Goal: Transaction & Acquisition: Purchase product/service

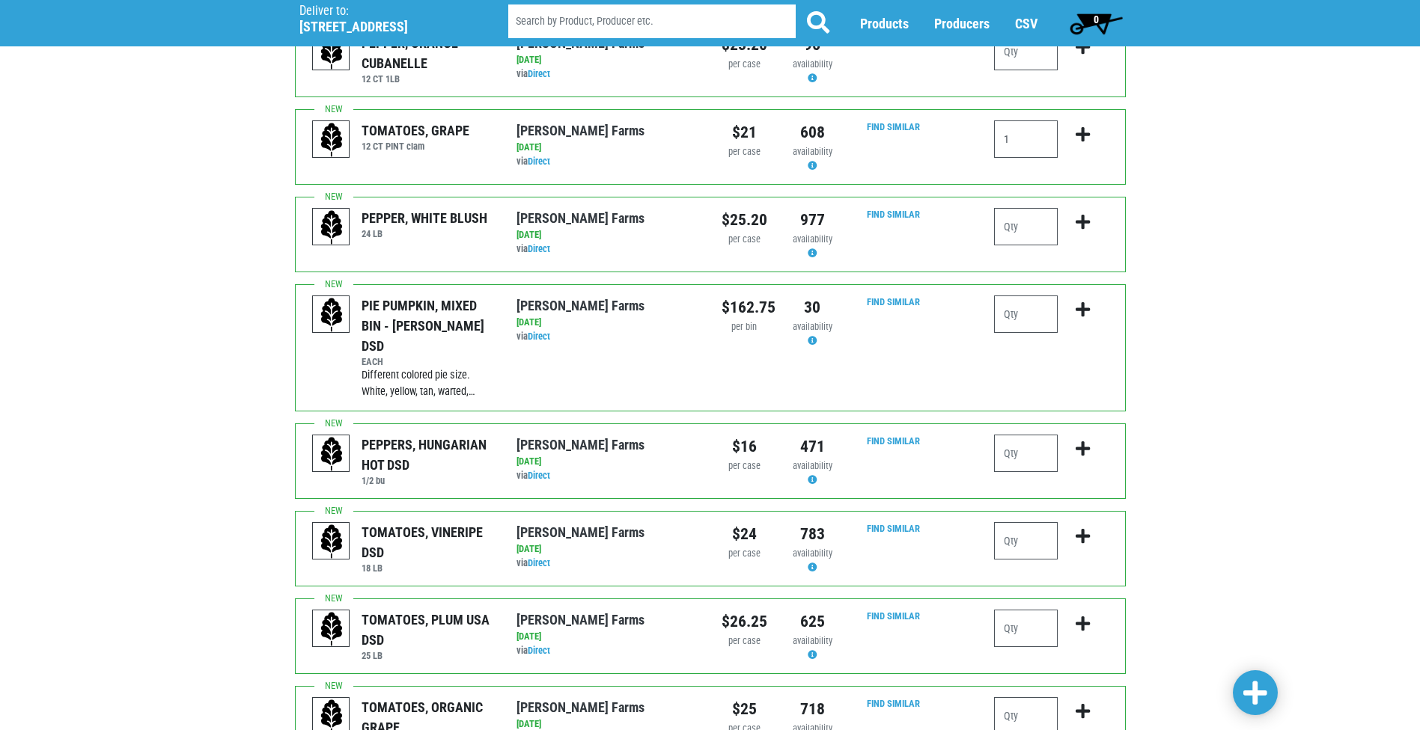
scroll to position [150, 0]
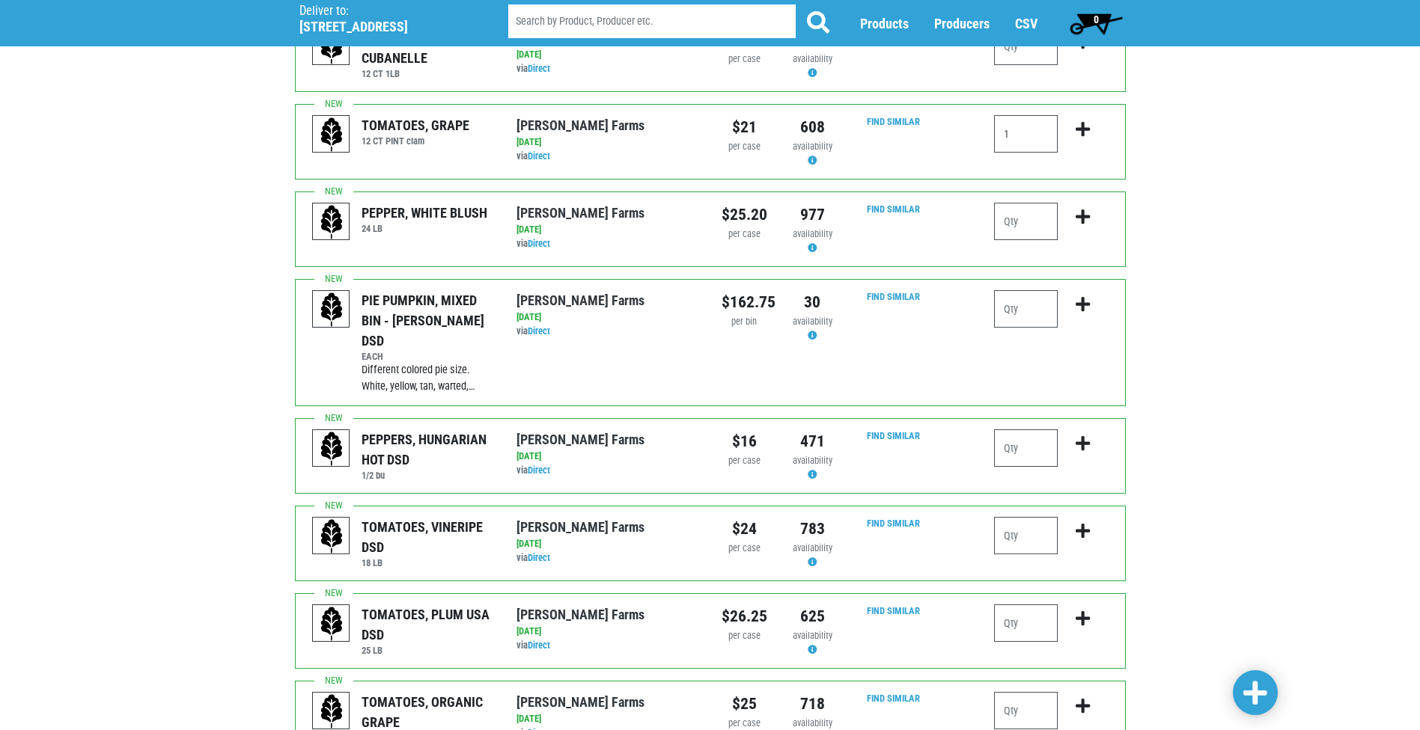
type input "1"
click at [1006, 430] on input "number" at bounding box center [1026, 448] width 64 height 37
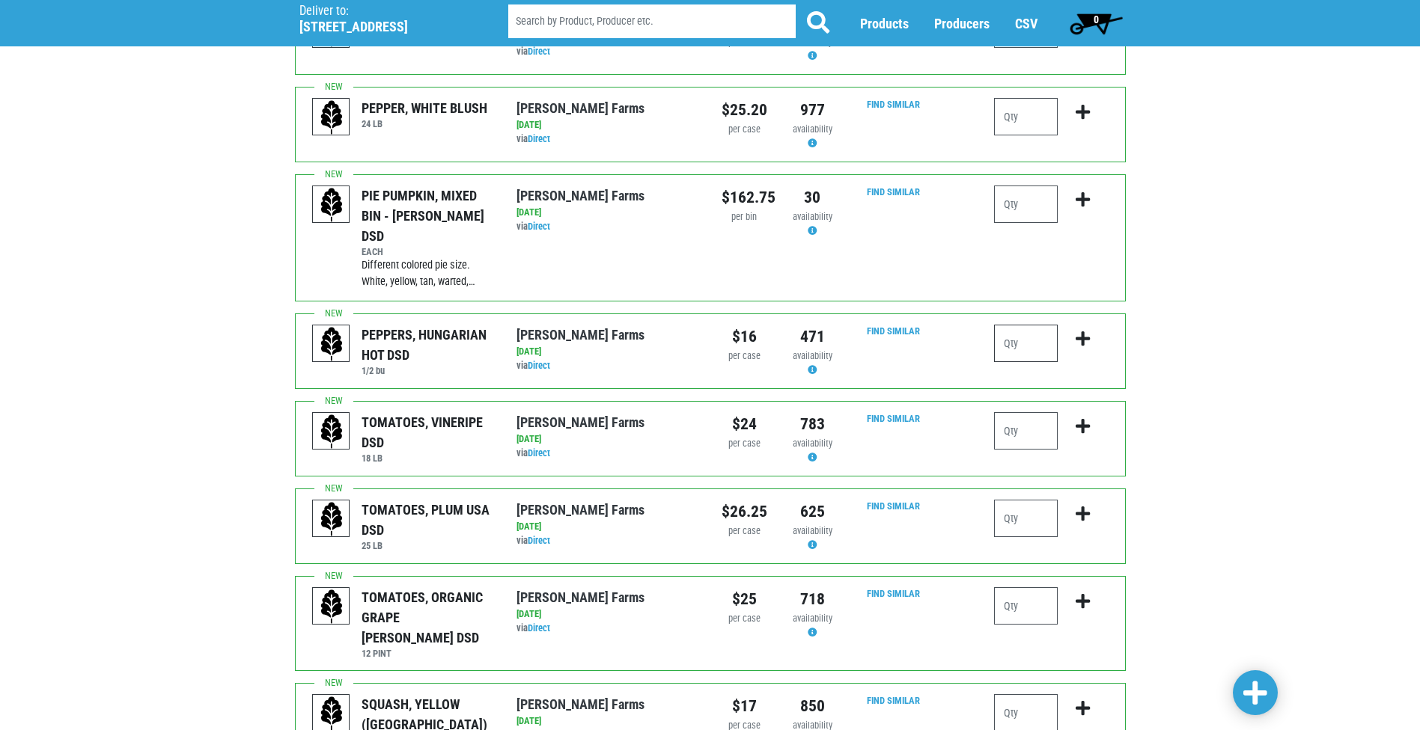
scroll to position [299, 0]
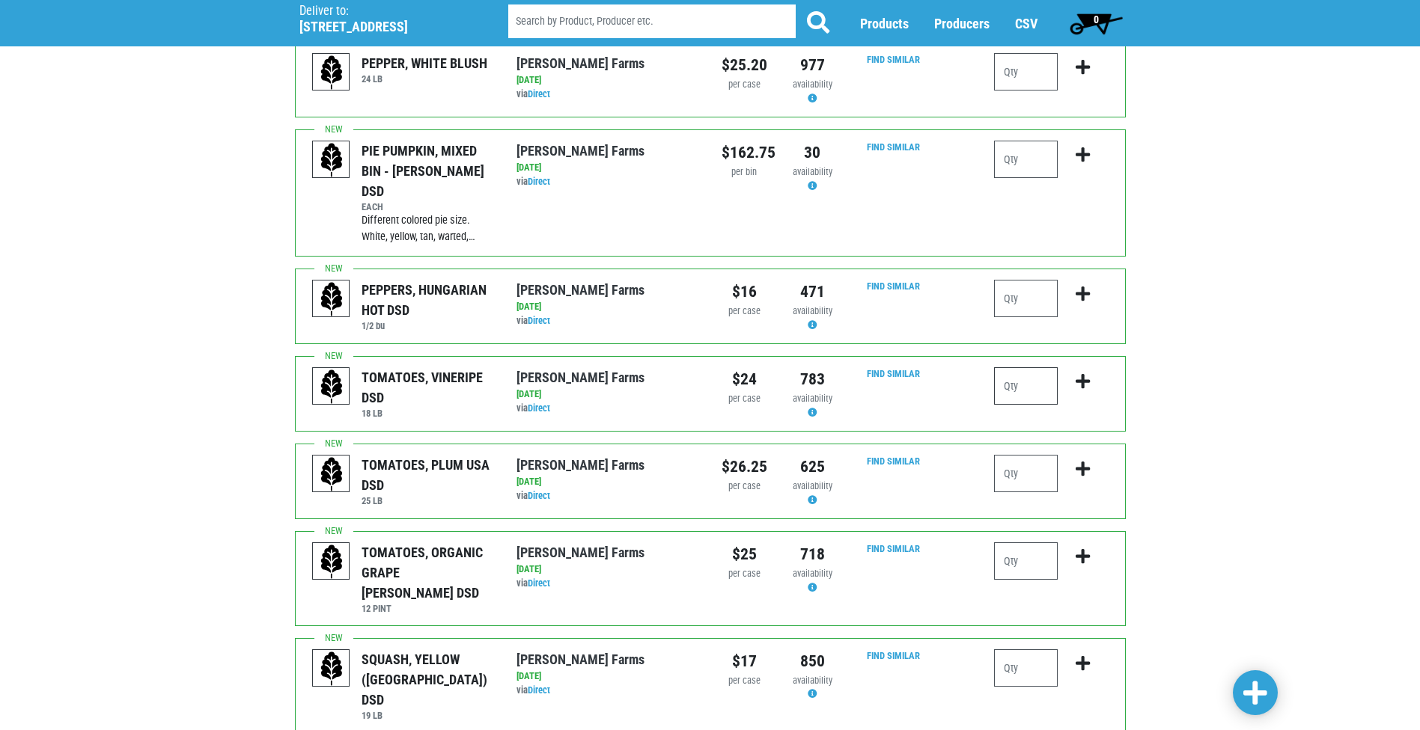
click at [1035, 367] on input "number" at bounding box center [1026, 385] width 64 height 37
type input "2"
click at [1034, 459] on input "number" at bounding box center [1026, 473] width 64 height 37
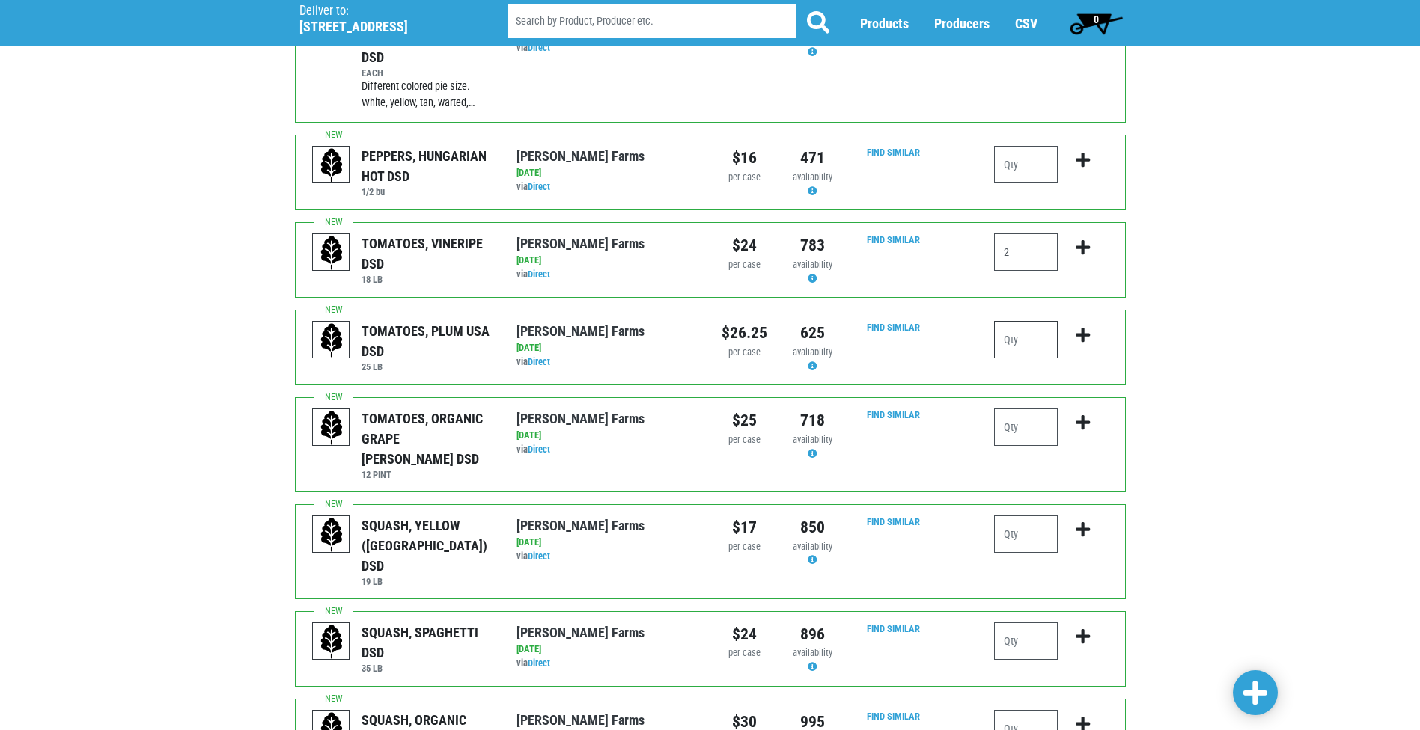
scroll to position [449, 0]
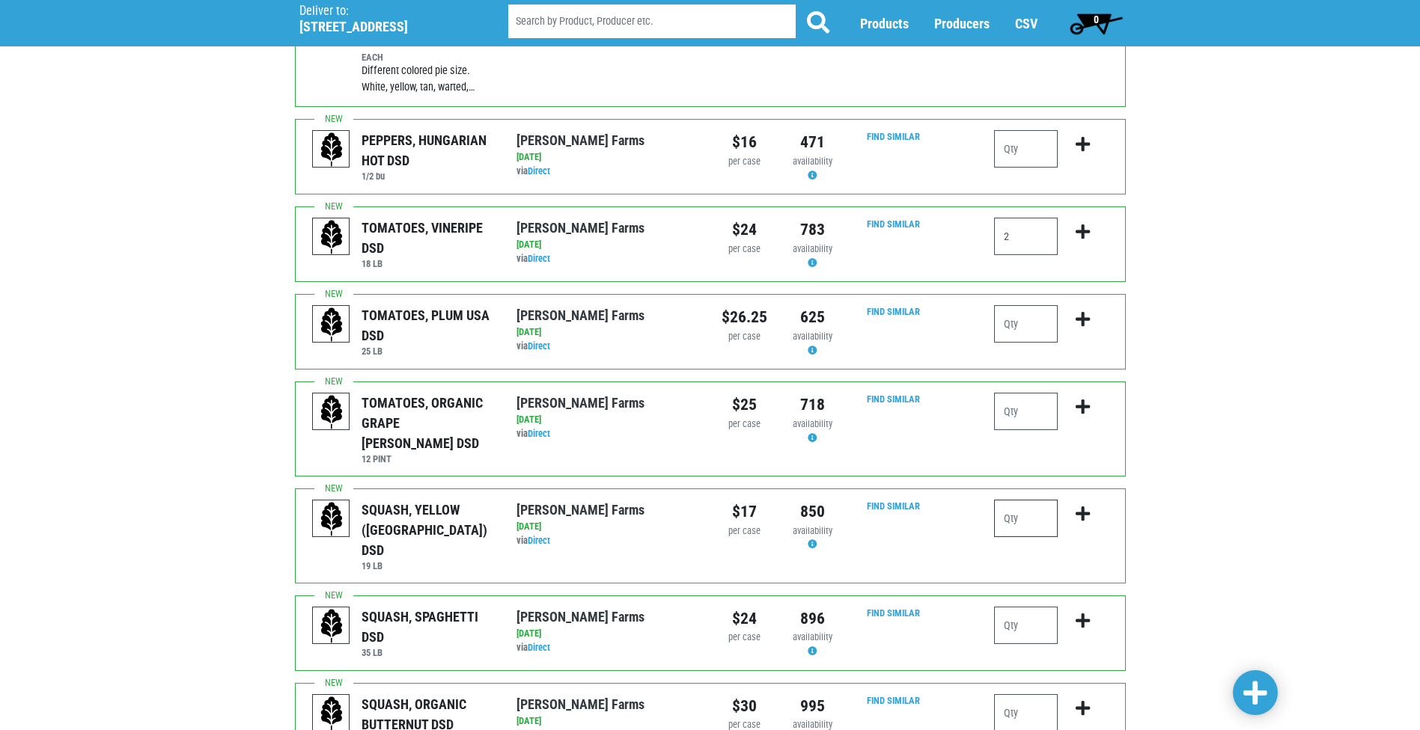
click at [1030, 500] on input "number" at bounding box center [1026, 518] width 64 height 37
type input "1"
click at [1052, 607] on input "number" at bounding box center [1026, 625] width 64 height 37
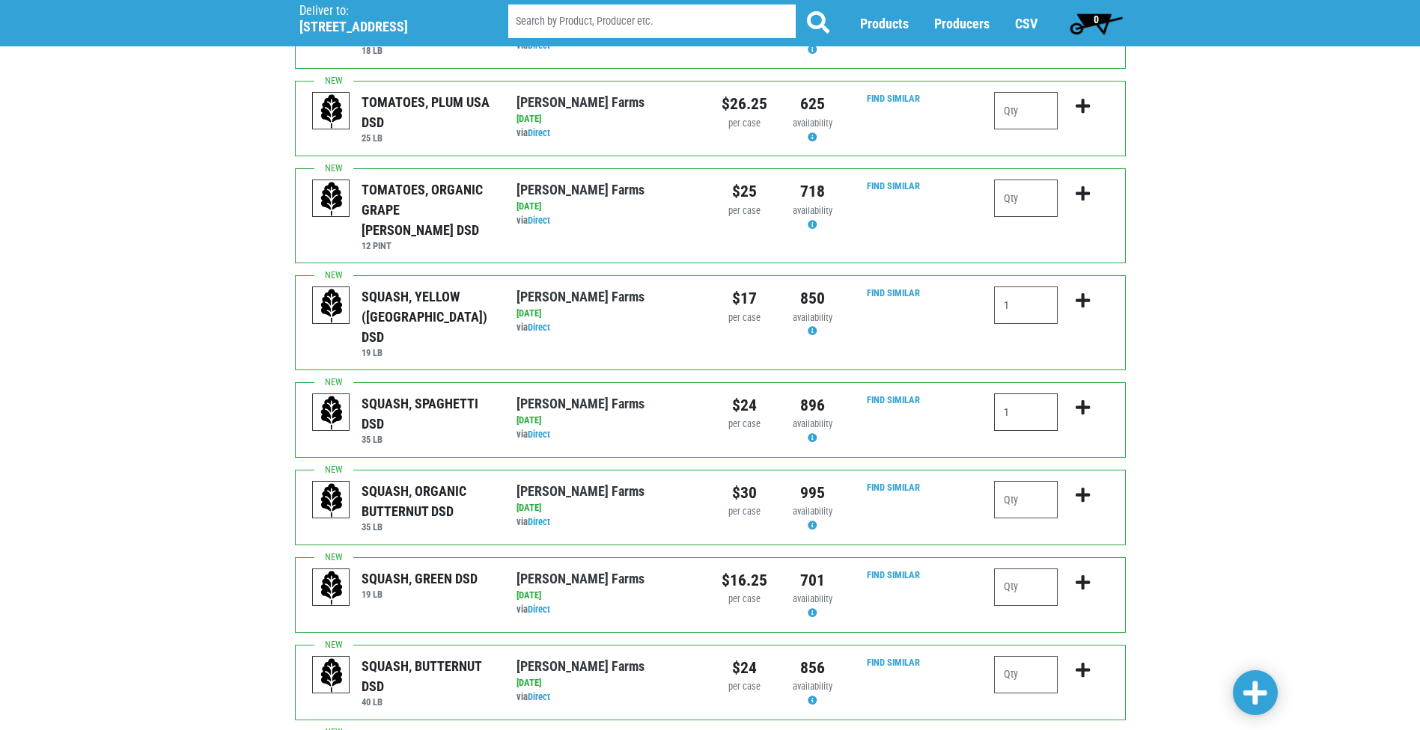
scroll to position [674, 0]
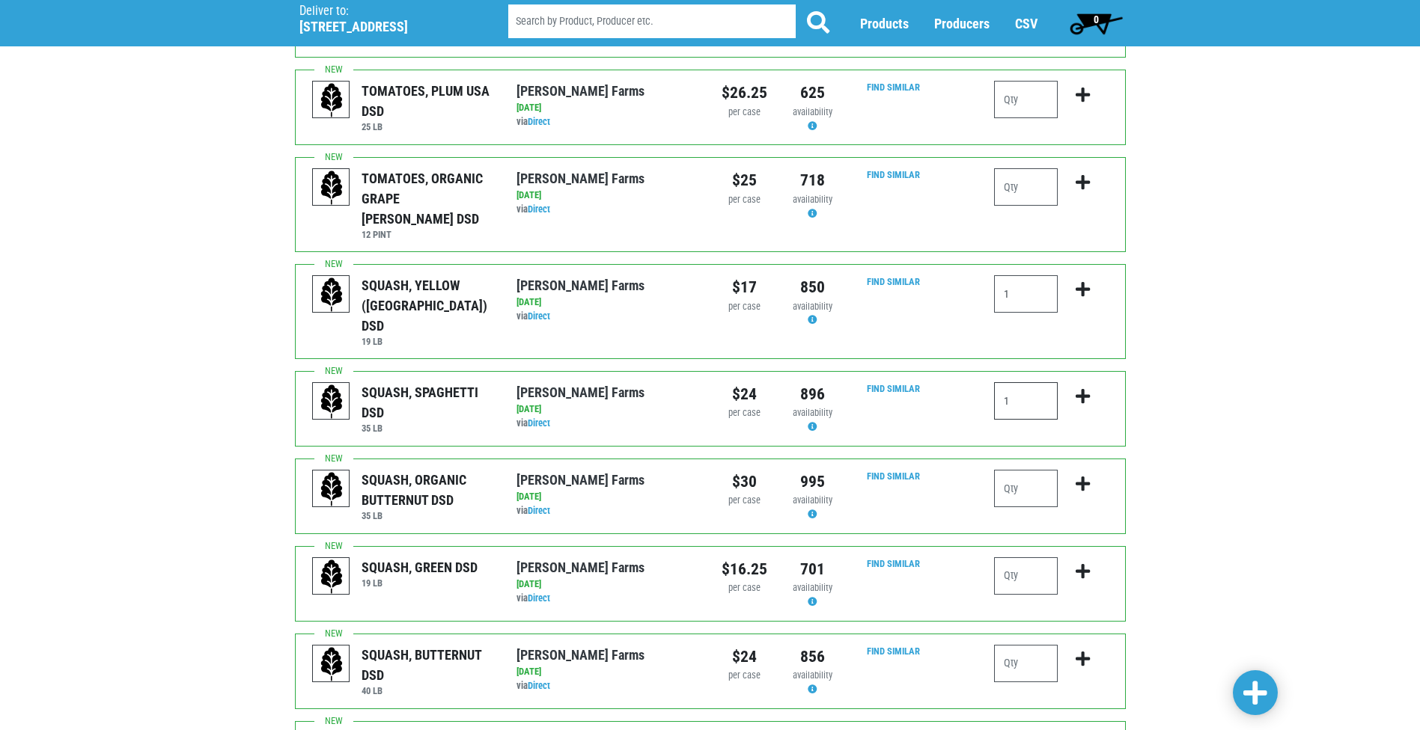
type input "1"
click at [1010, 470] on input "number" at bounding box center [1026, 488] width 64 height 37
type input "1"
click at [1036, 558] on input "number" at bounding box center [1026, 576] width 64 height 37
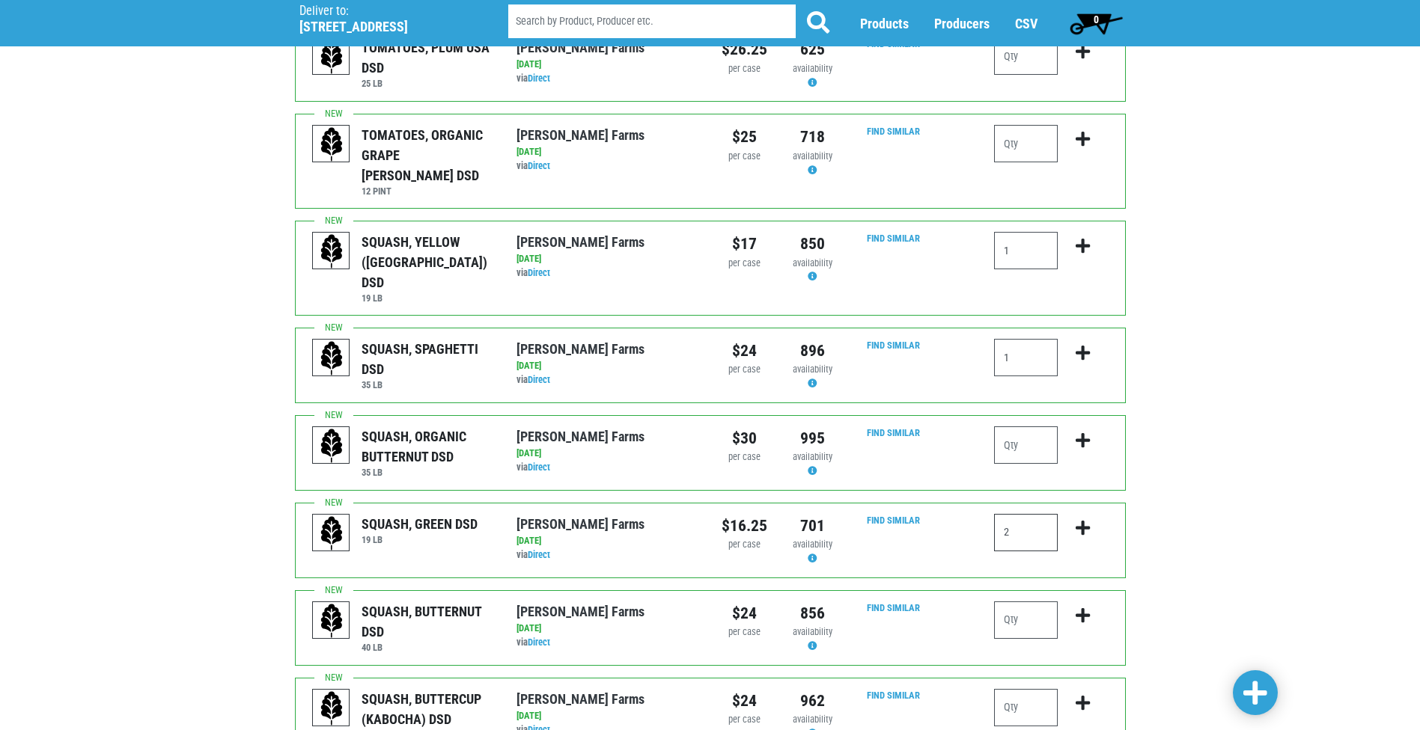
scroll to position [748, 0]
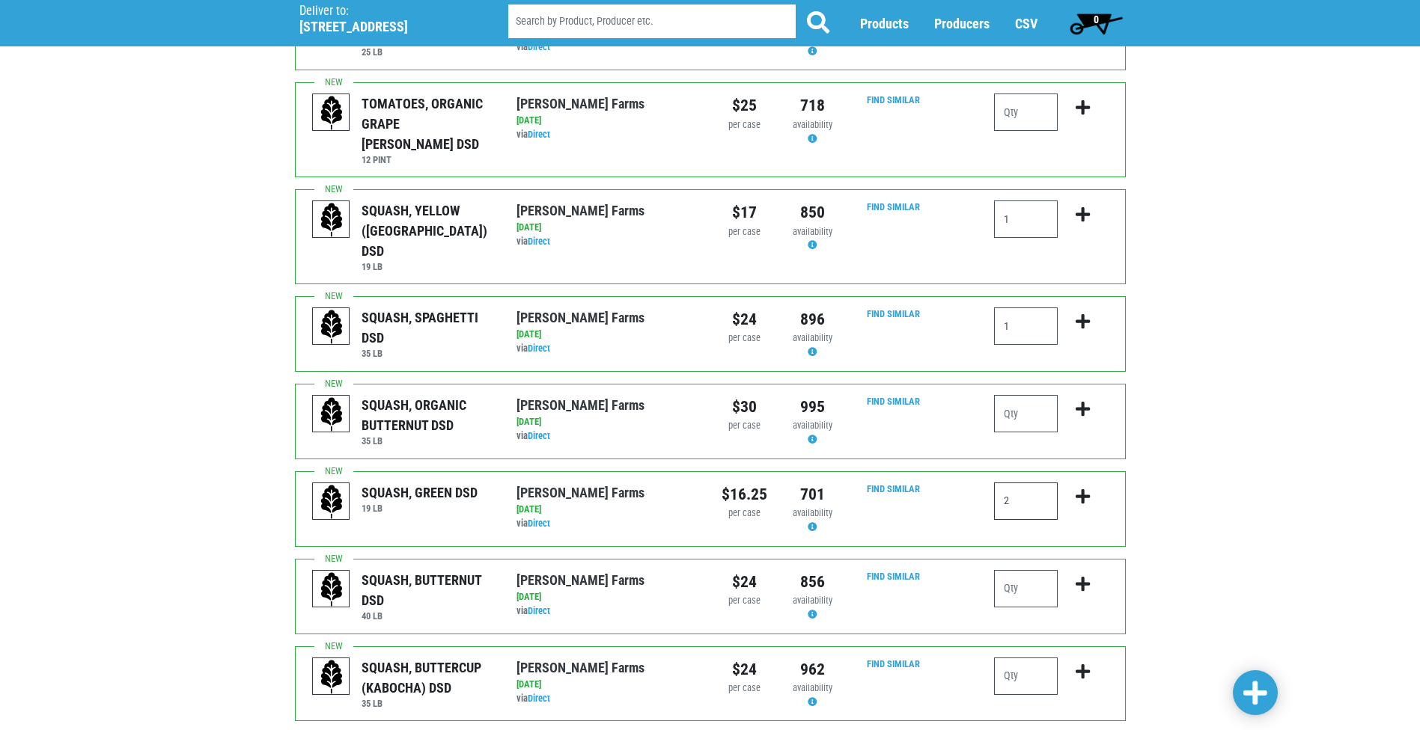
type input "2"
click at [1031, 570] on input "number" at bounding box center [1026, 588] width 64 height 37
type input "2"
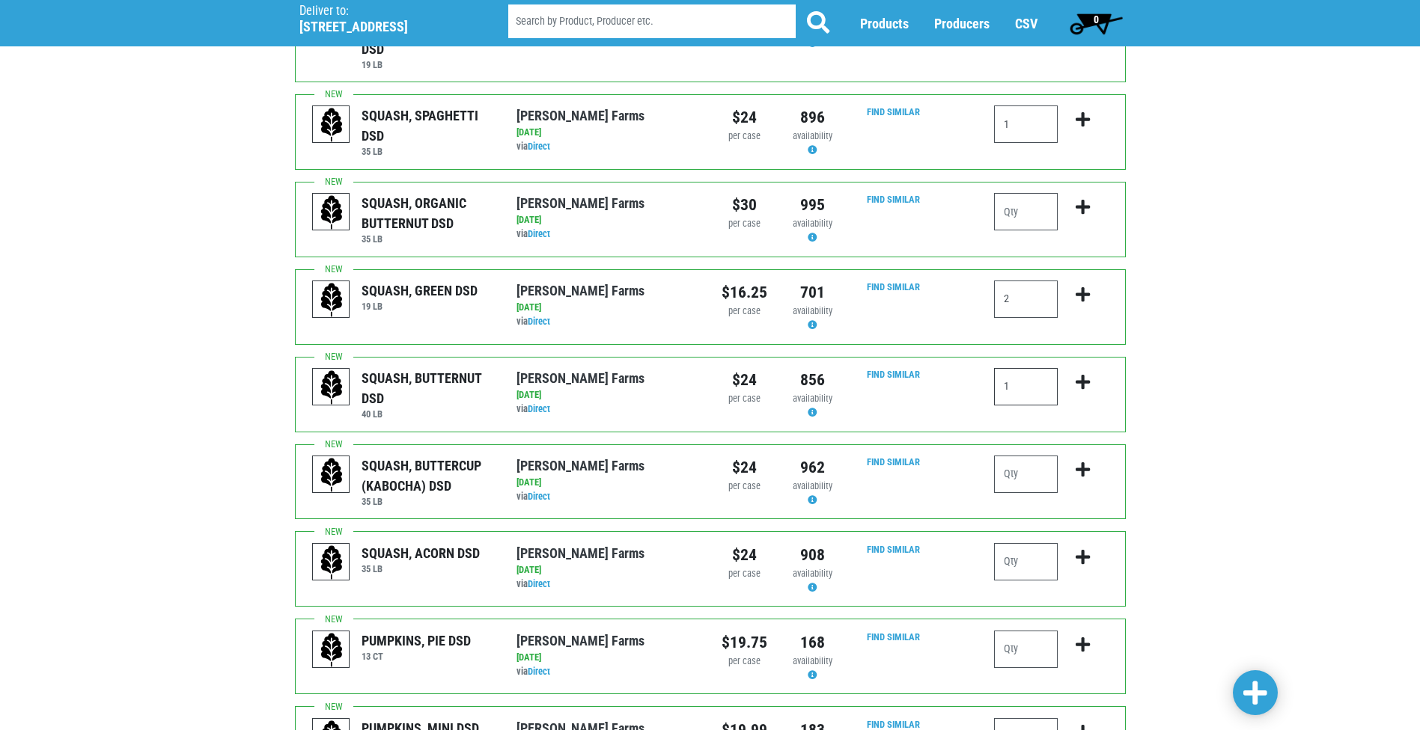
scroll to position [973, 0]
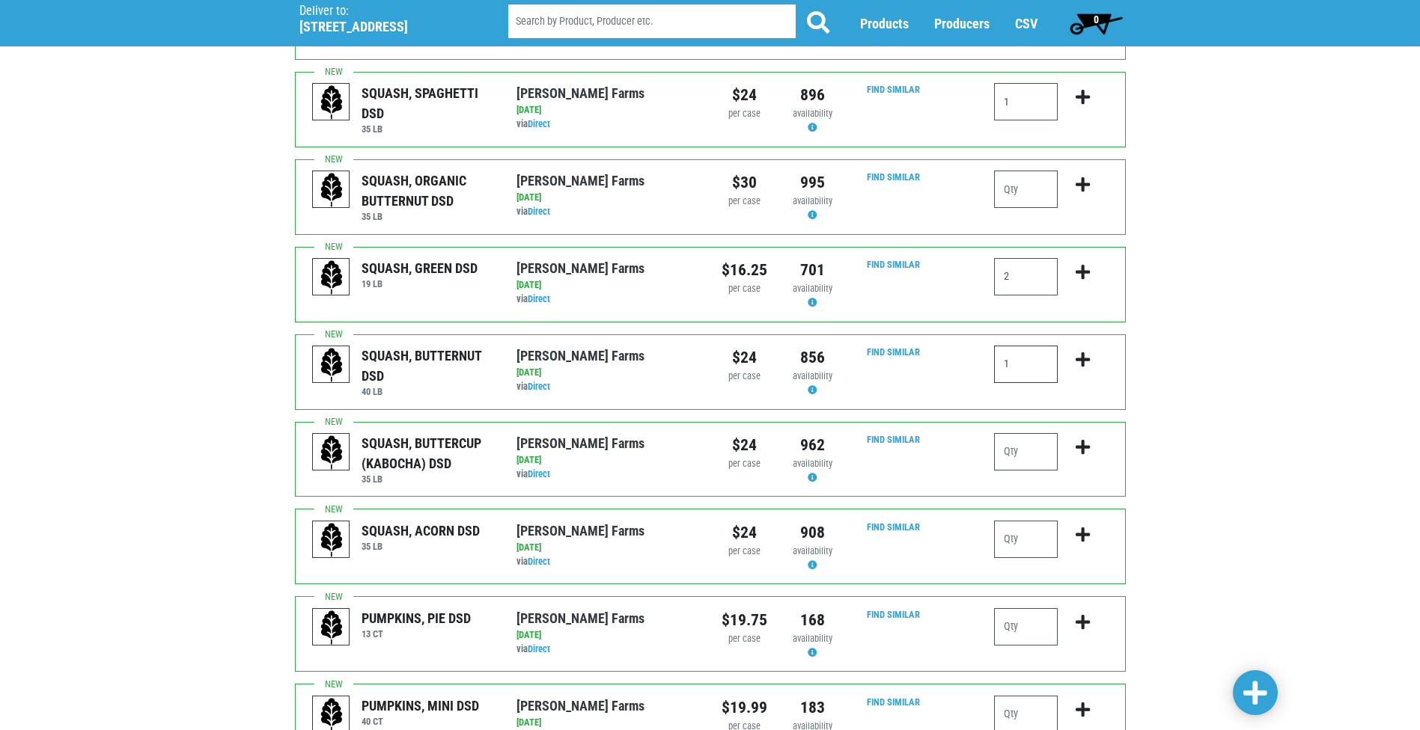
type input "1"
click at [1015, 433] on input "number" at bounding box center [1026, 451] width 64 height 37
type input "1"
click at [1334, 537] on div "Deliver To Price Chopper, Commercial Drive, #207 (4535 Commercial Dr, New Hartf…" at bounding box center [710, 87] width 1420 height 1986
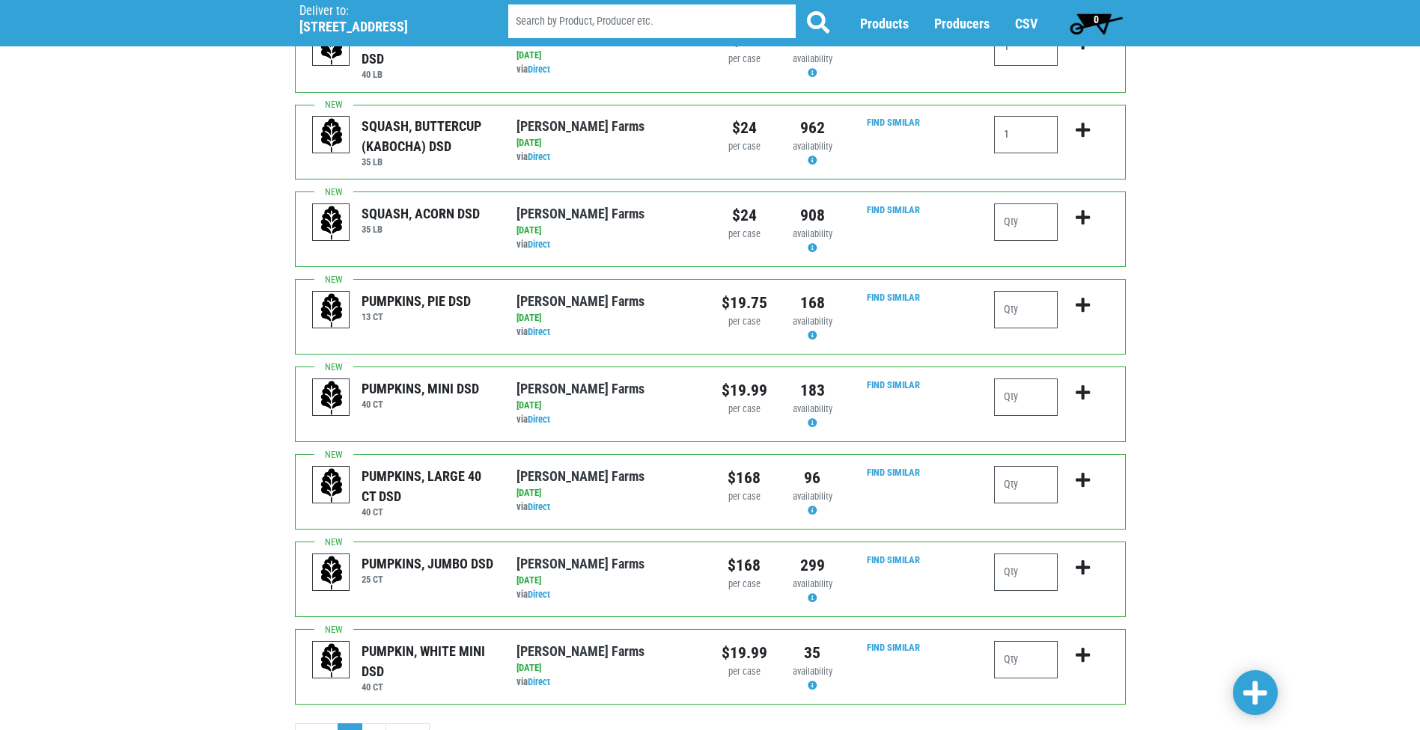
scroll to position [1301, 0]
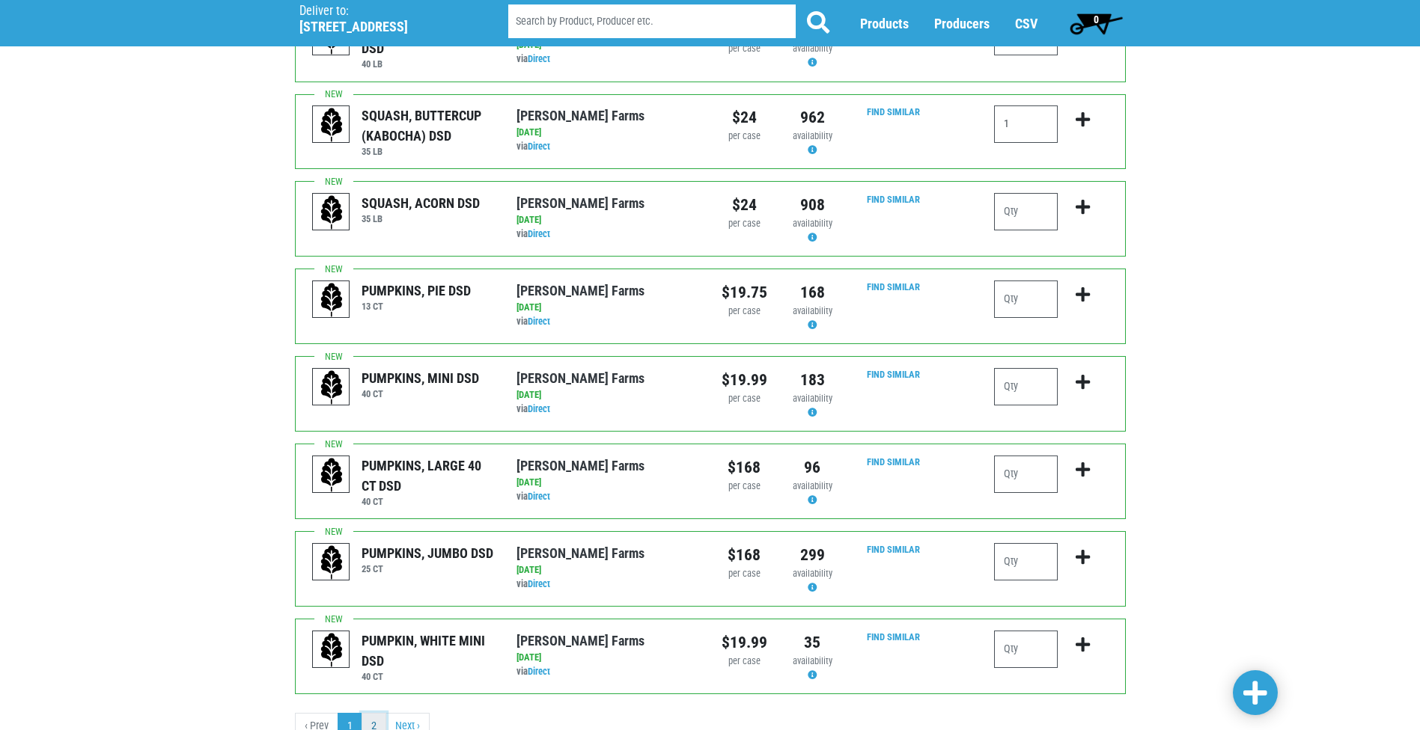
click at [376, 713] on link "2" at bounding box center [373, 726] width 25 height 27
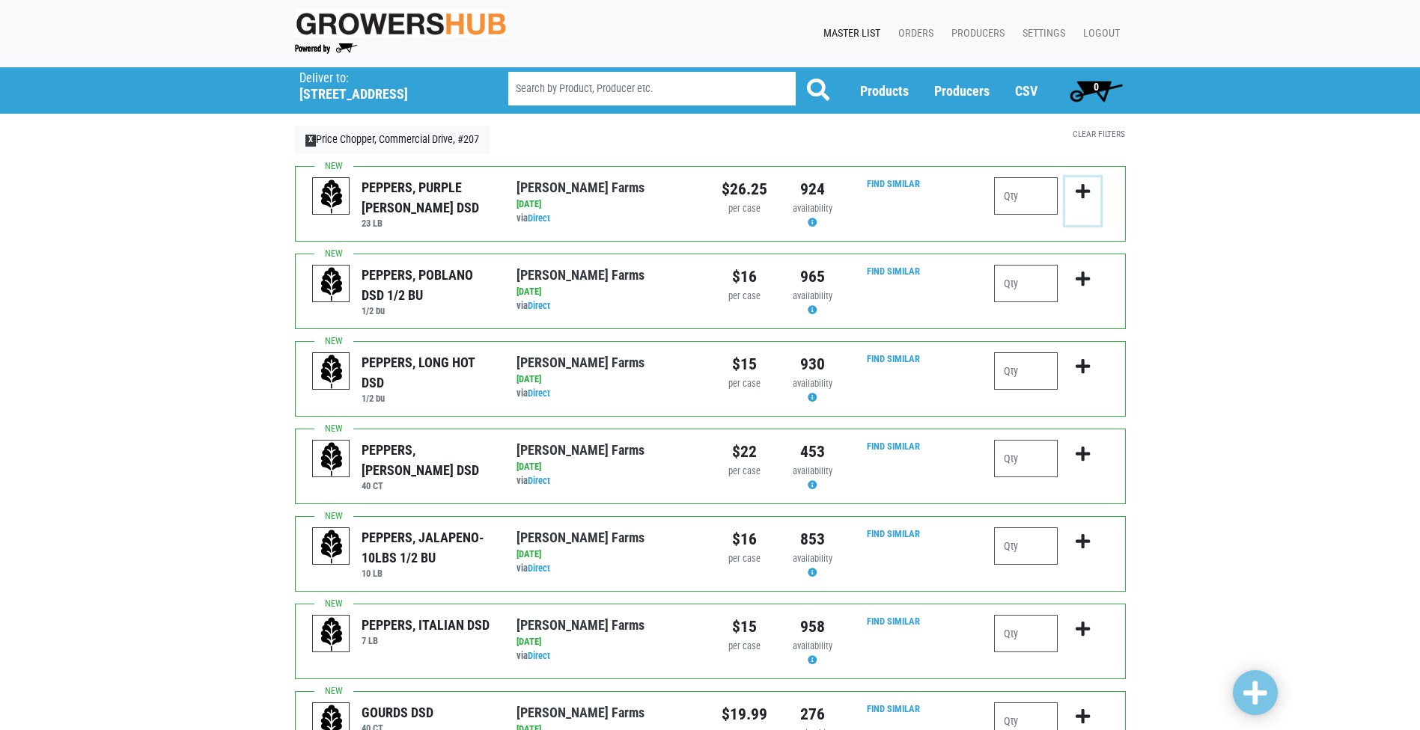
click at [1072, 199] on button "submit" at bounding box center [1082, 200] width 35 height 47
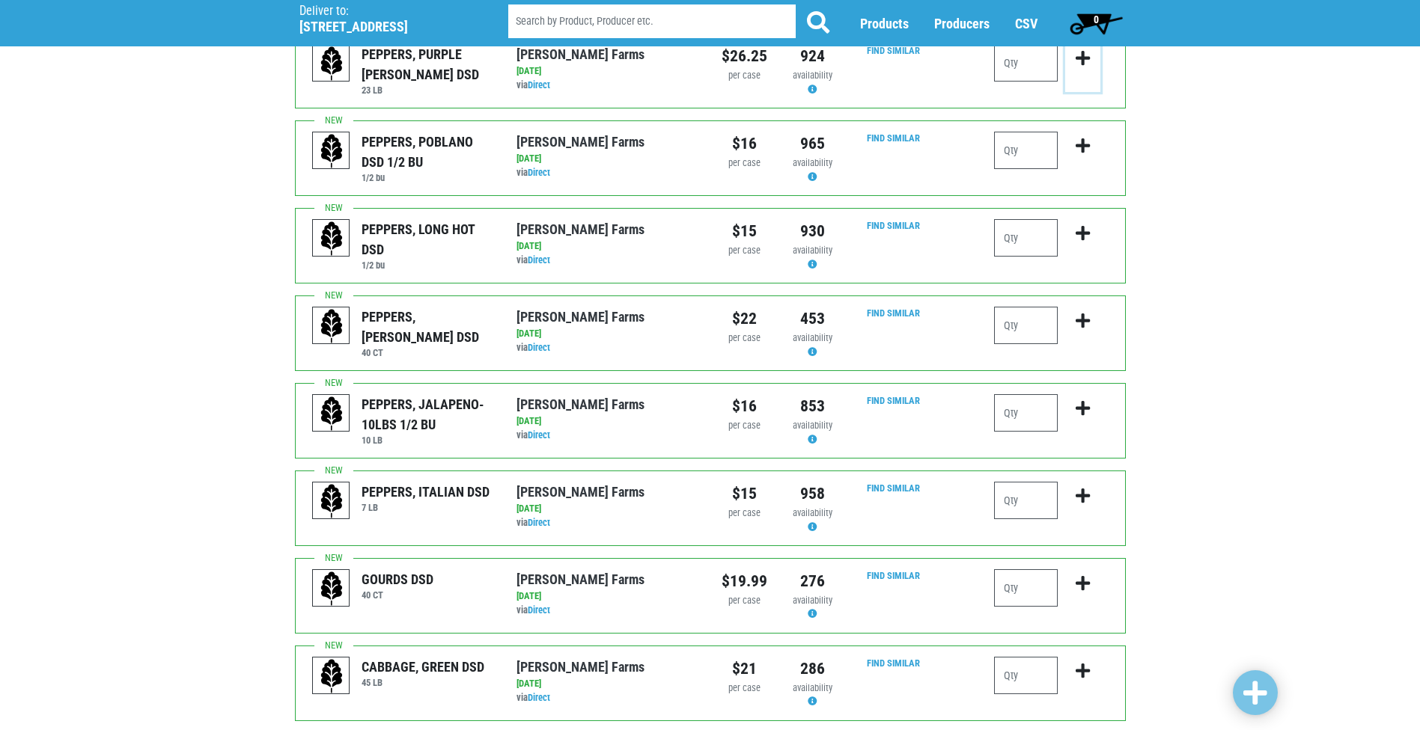
scroll to position [150, 0]
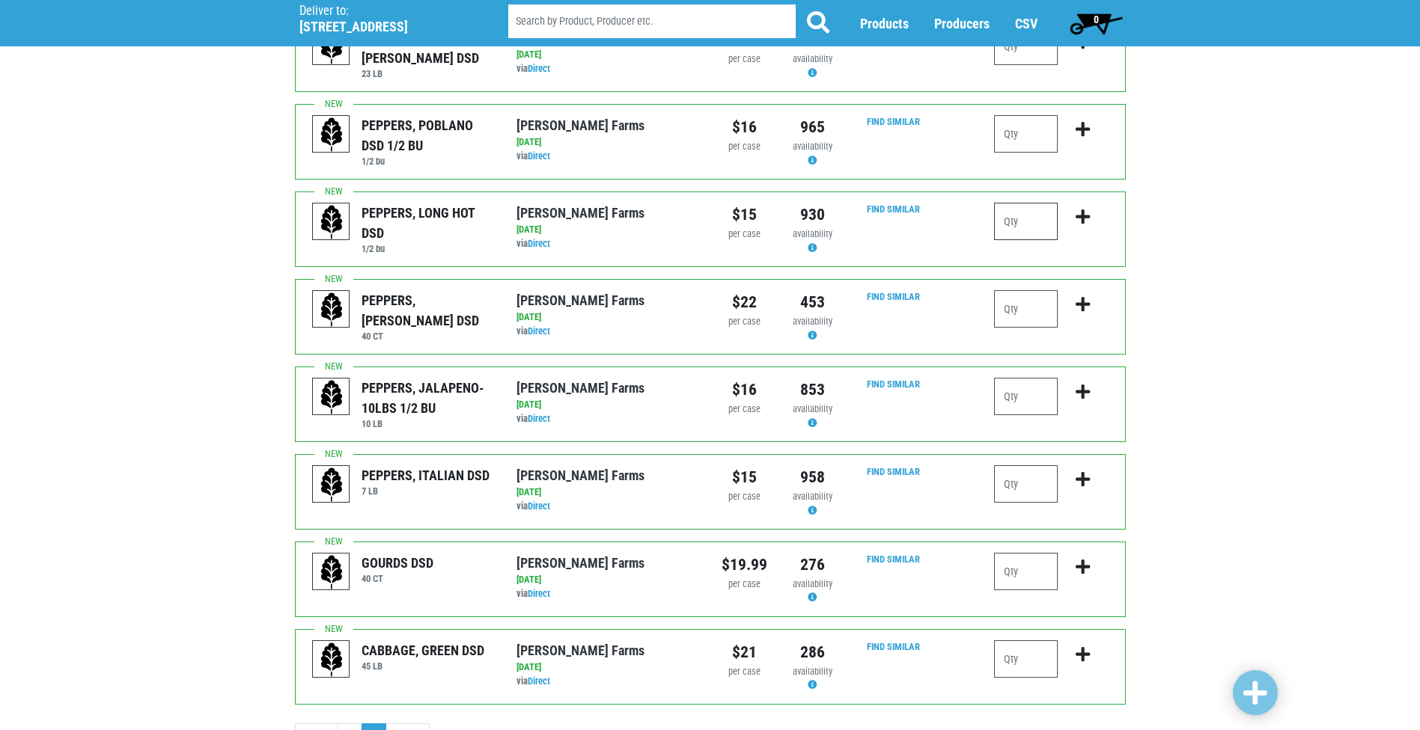
click at [1007, 225] on input "number" at bounding box center [1026, 221] width 64 height 37
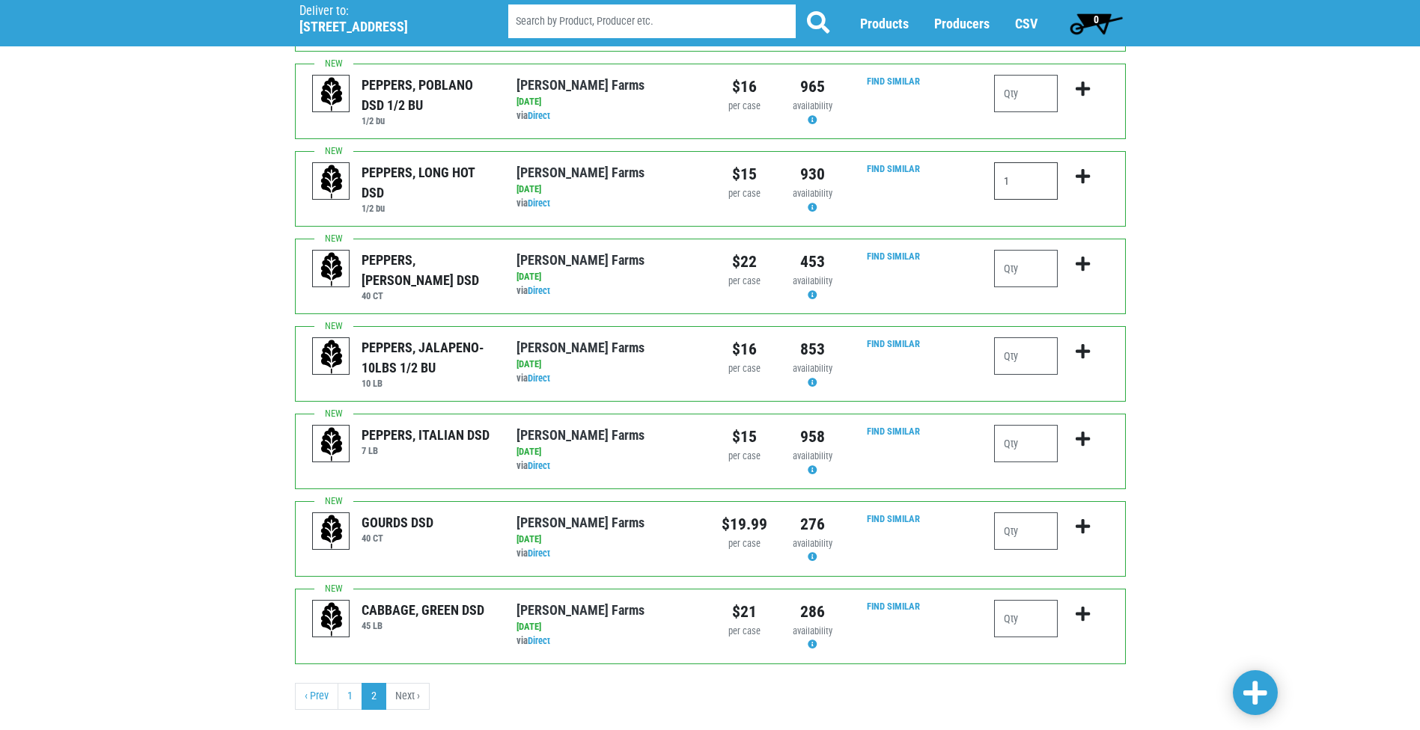
scroll to position [219, 0]
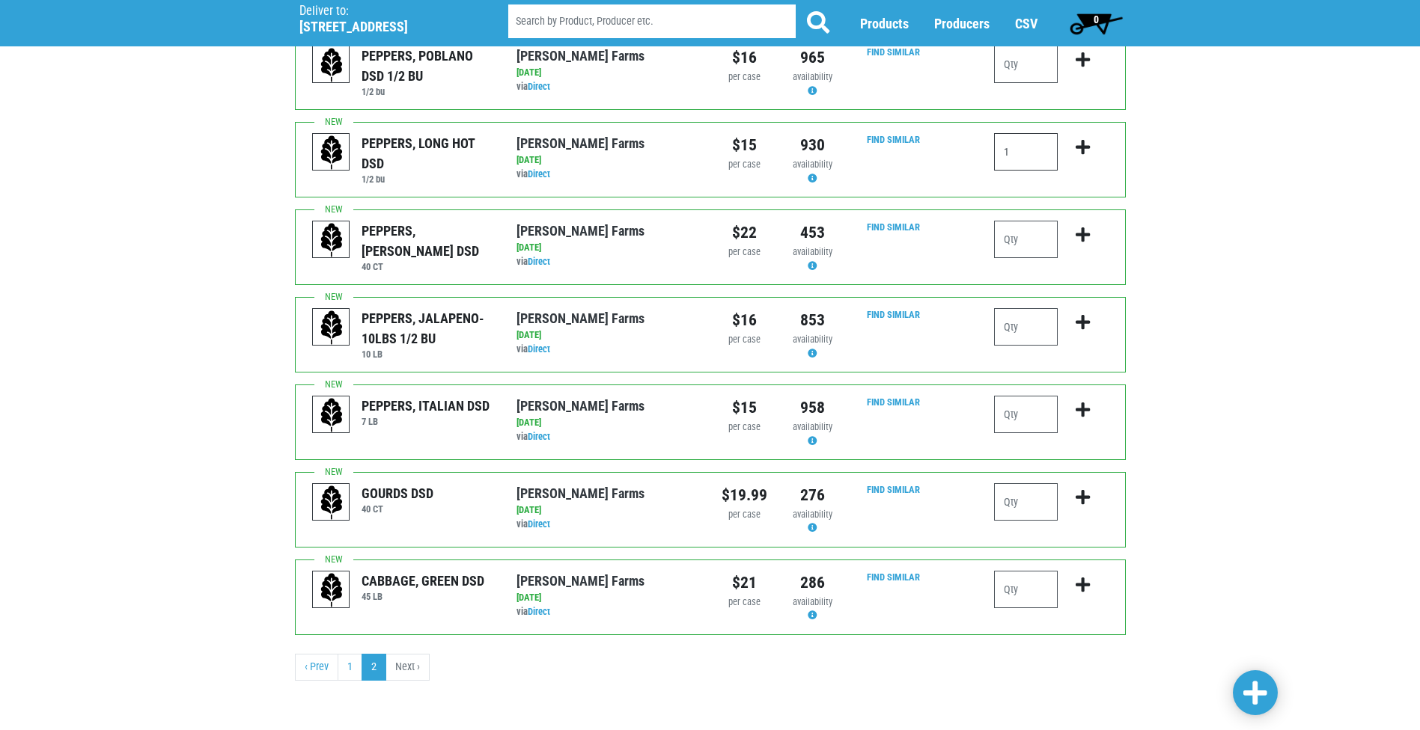
type input "1"
click at [1001, 321] on input "number" at bounding box center [1026, 326] width 64 height 37
type input "1"
click at [1022, 248] on input "number" at bounding box center [1026, 239] width 64 height 37
click at [1016, 593] on input "number" at bounding box center [1026, 589] width 64 height 37
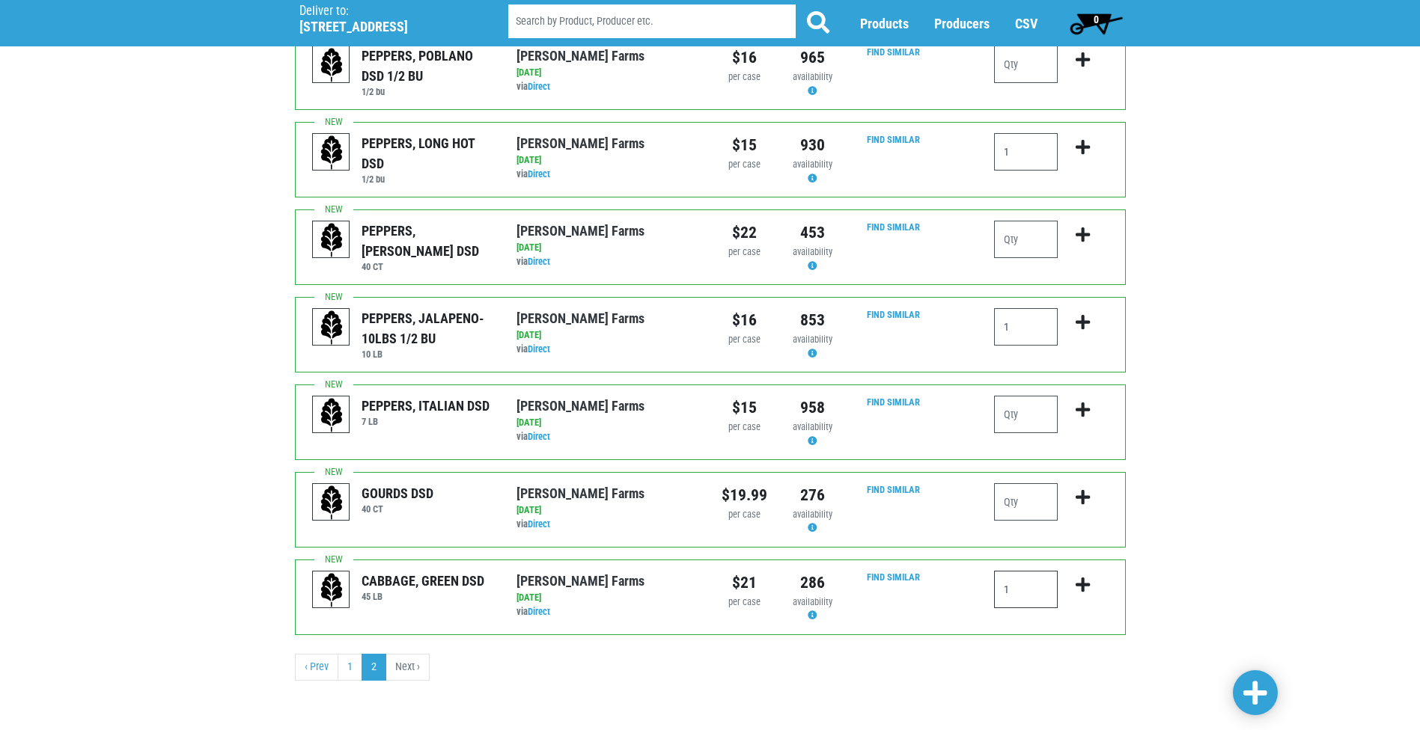
type input "1"
click at [1263, 695] on span at bounding box center [1255, 693] width 24 height 27
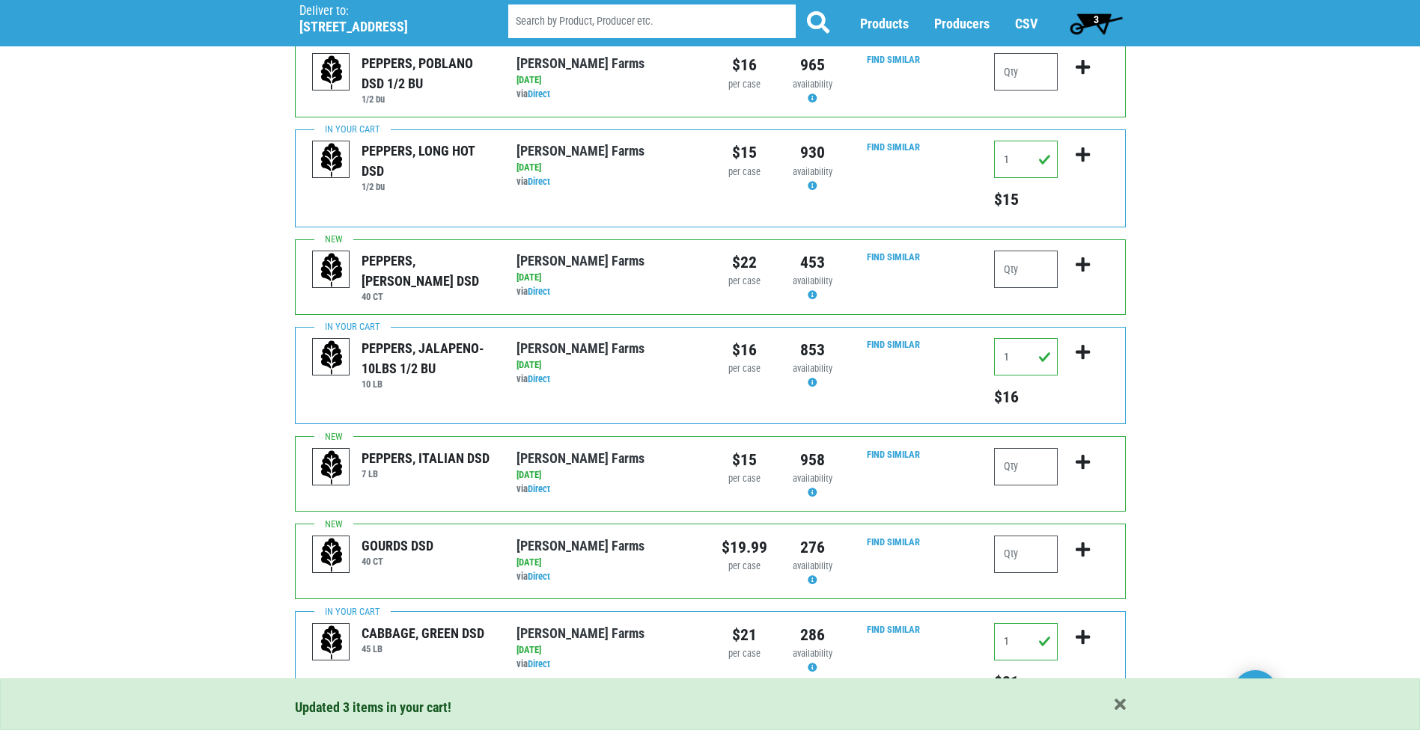
scroll to position [286, 0]
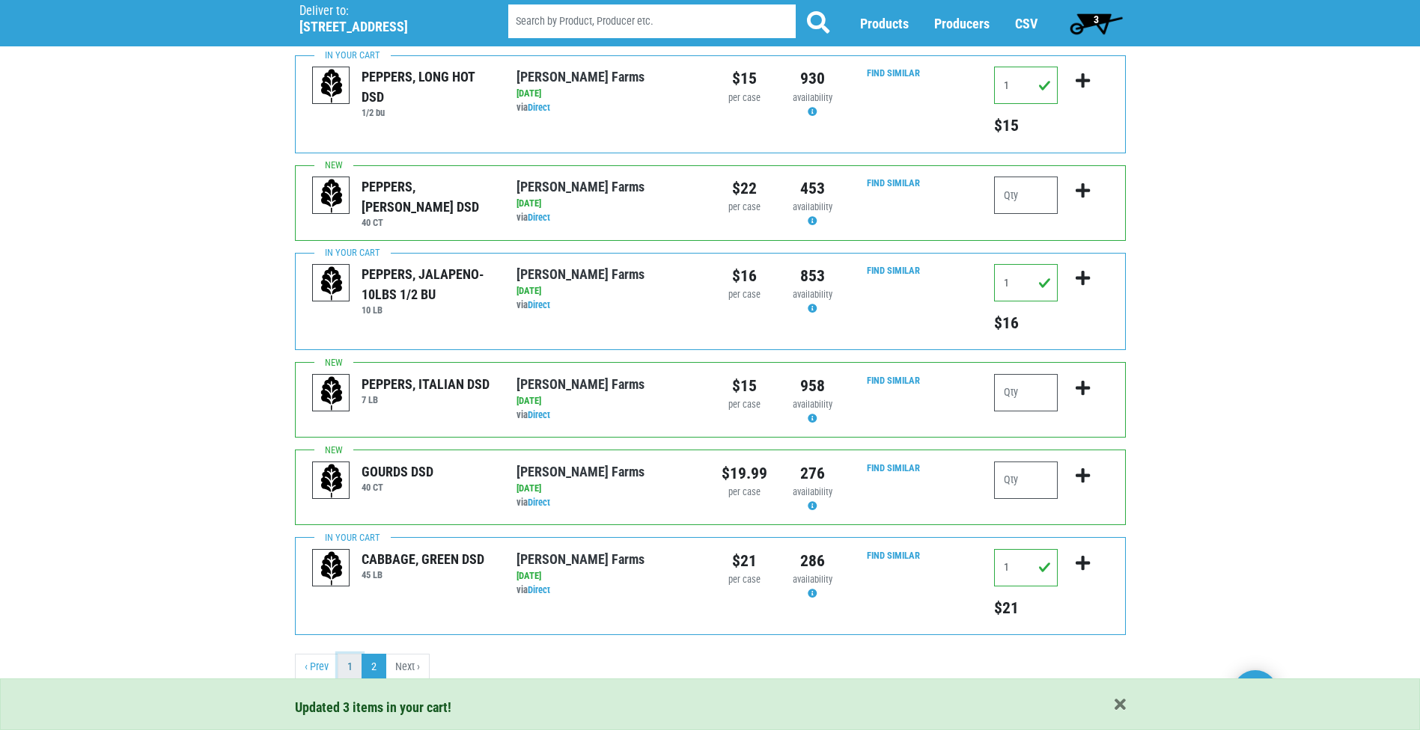
click at [342, 667] on link "1" at bounding box center [350, 667] width 25 height 27
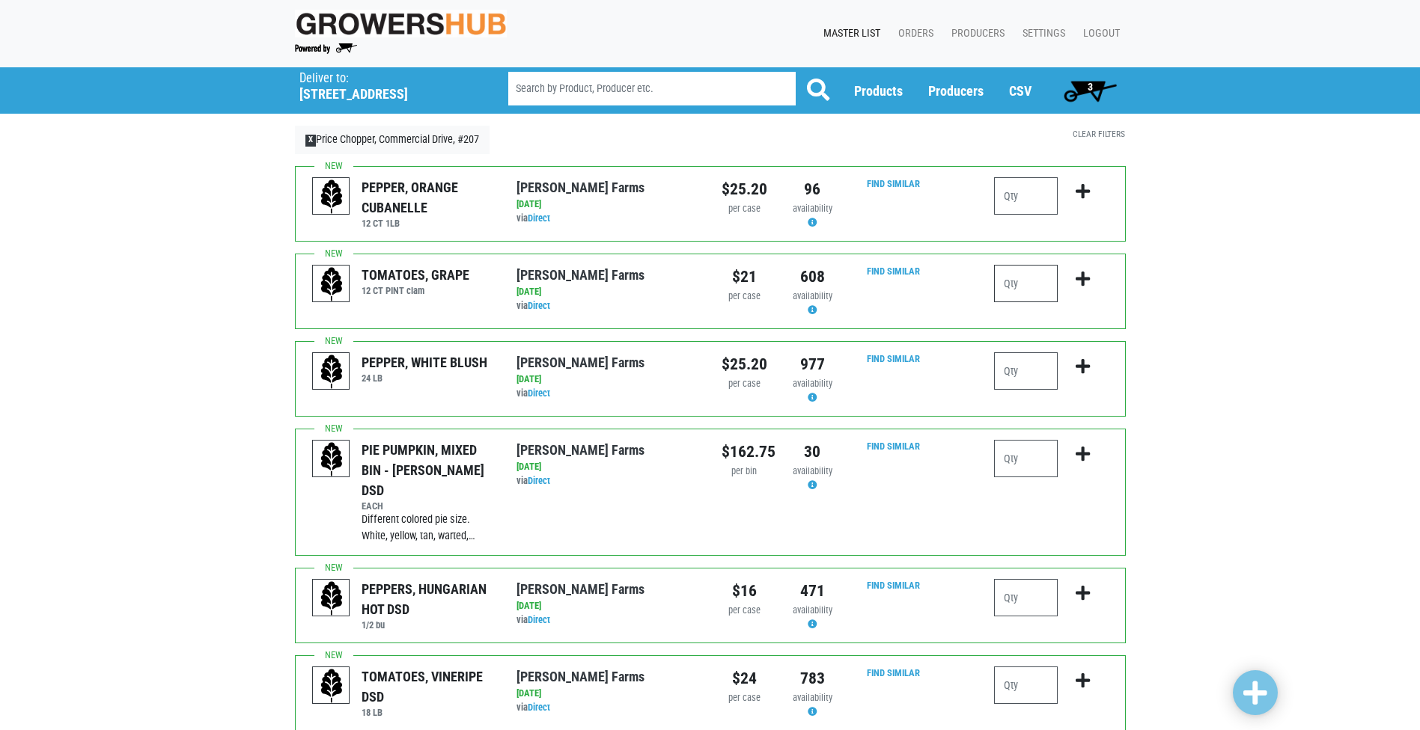
click at [1017, 292] on input "number" at bounding box center [1026, 283] width 64 height 37
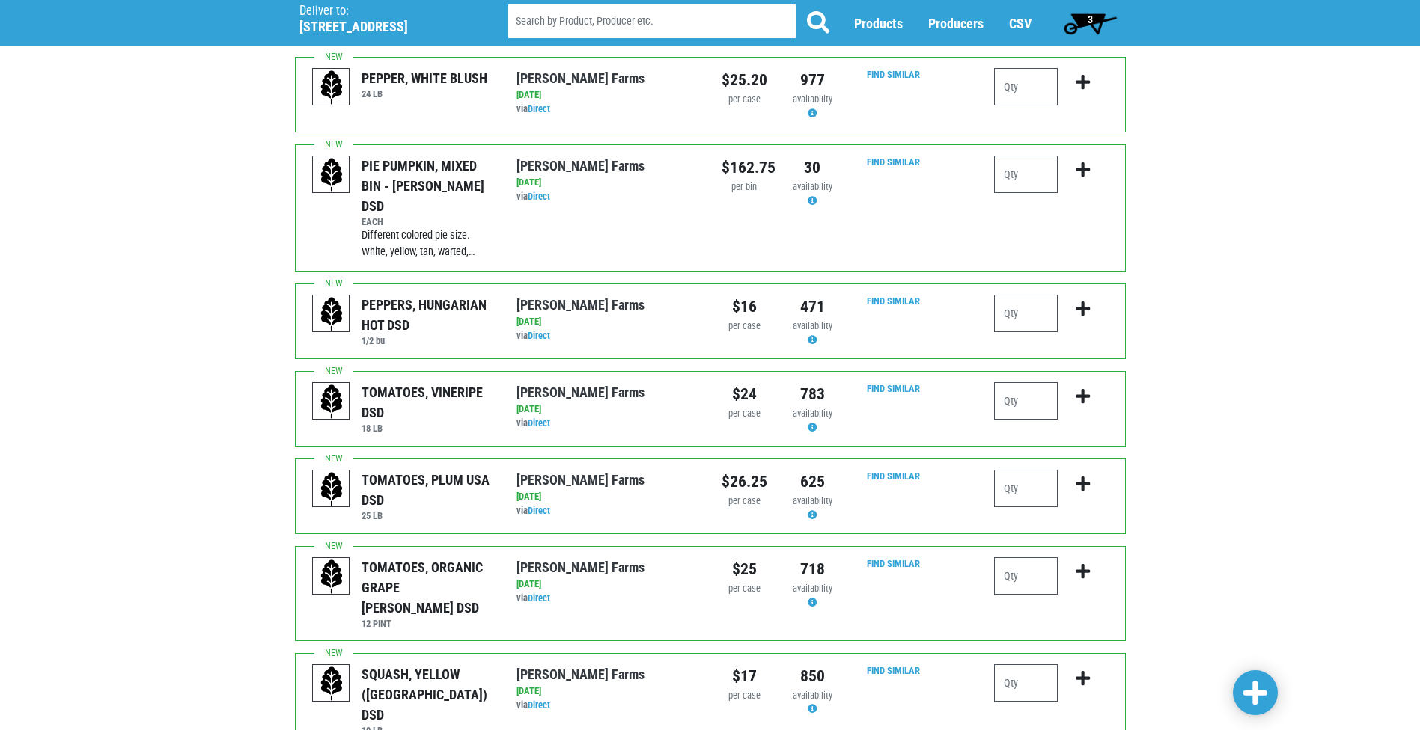
scroll to position [299, 0]
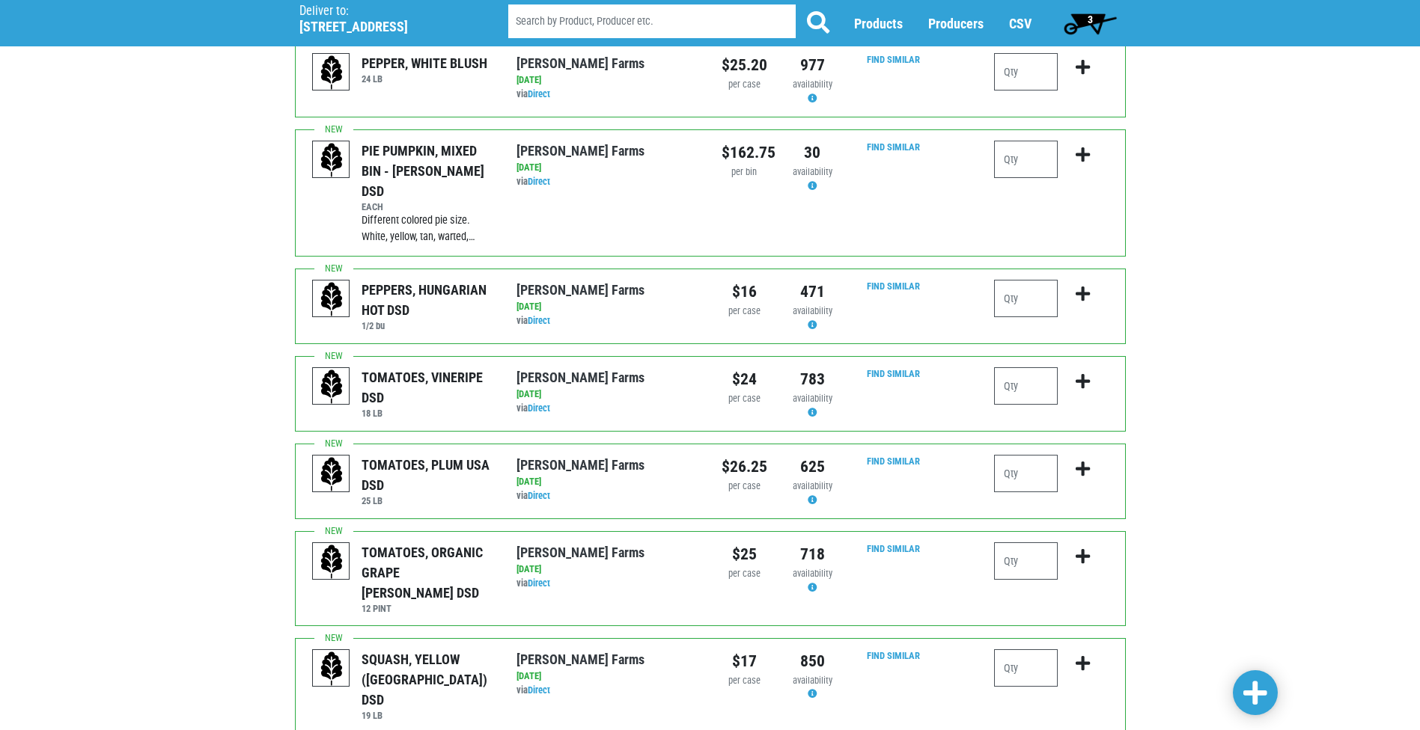
type input "1"
click at [1018, 373] on input "number" at bounding box center [1026, 385] width 64 height 37
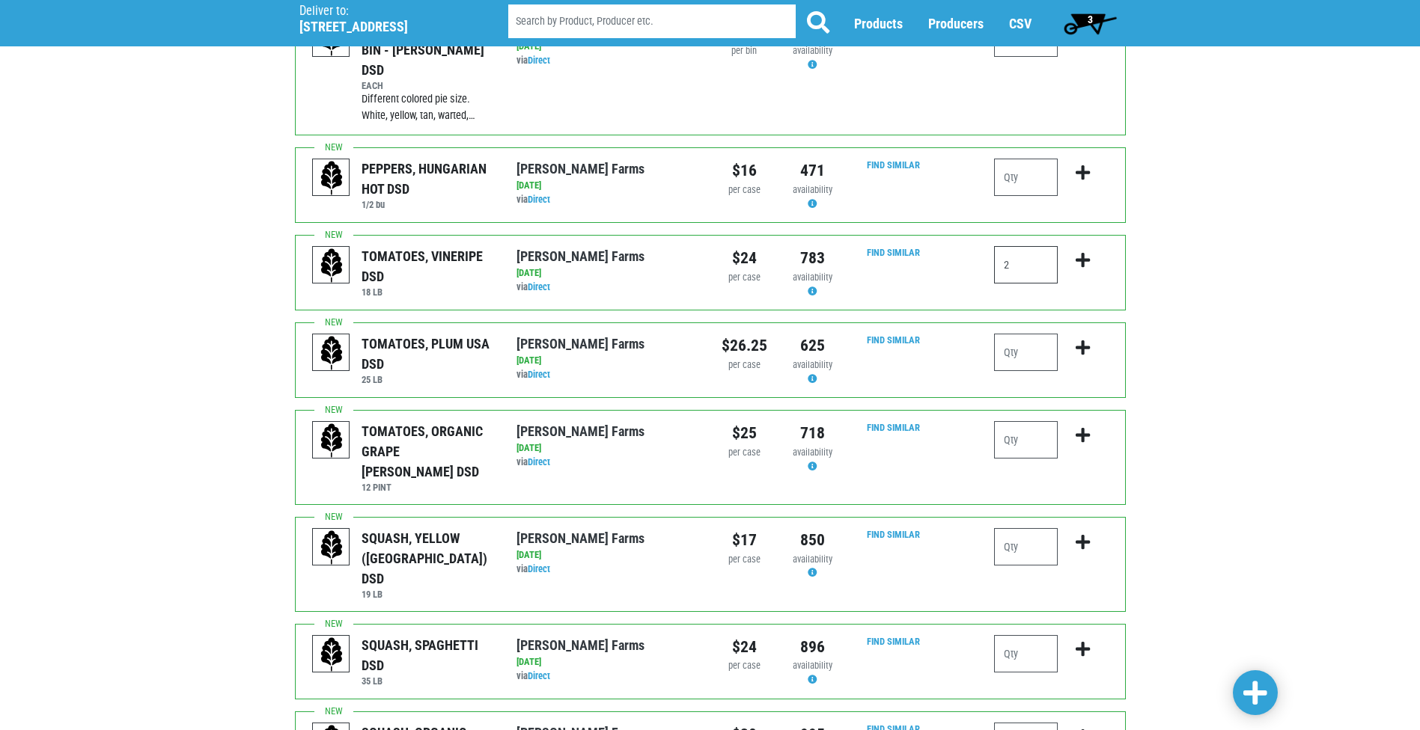
scroll to position [449, 0]
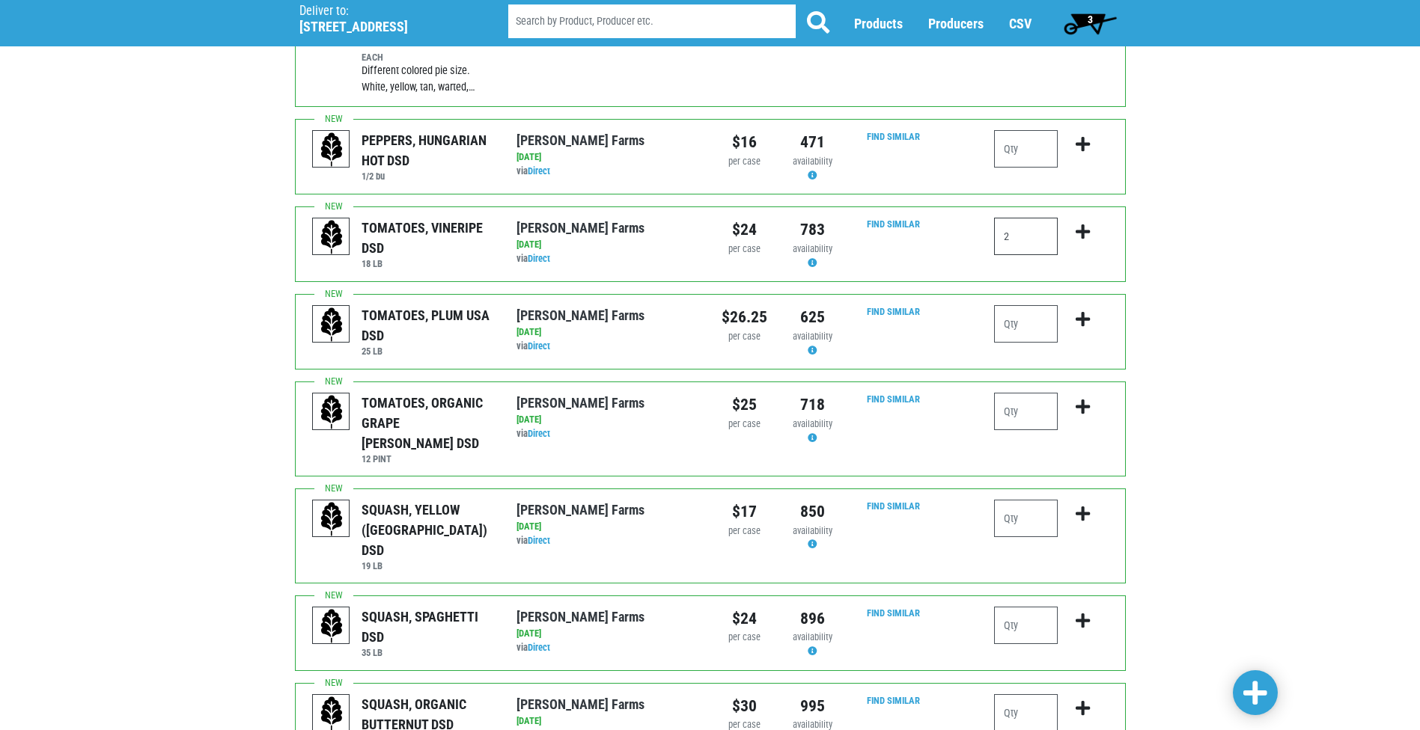
type input "2"
click at [1021, 326] on div at bounding box center [1026, 329] width 64 height 49
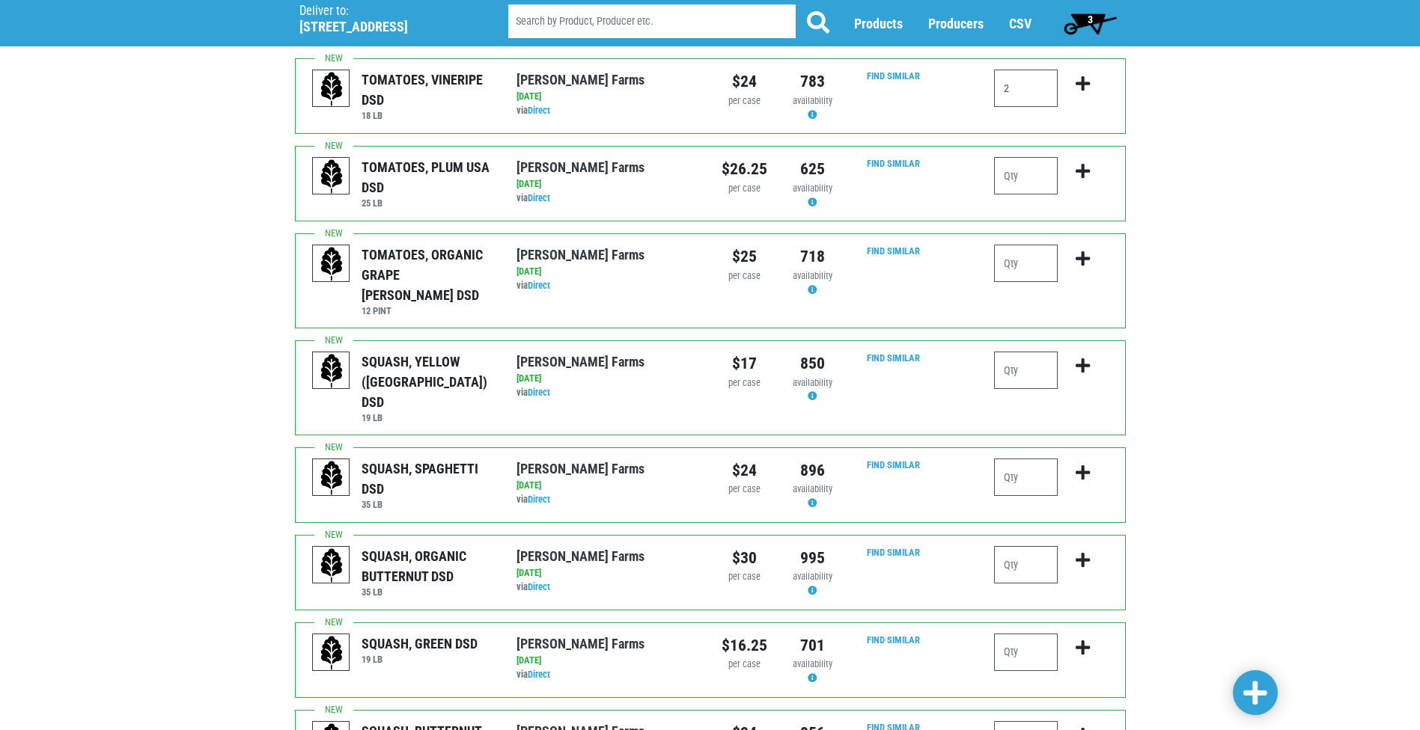
scroll to position [599, 0]
click at [1032, 243] on input "number" at bounding box center [1026, 261] width 64 height 37
click at [1025, 175] on div at bounding box center [1026, 180] width 64 height 49
click at [1023, 156] on input "number" at bounding box center [1026, 174] width 64 height 37
type input "1"
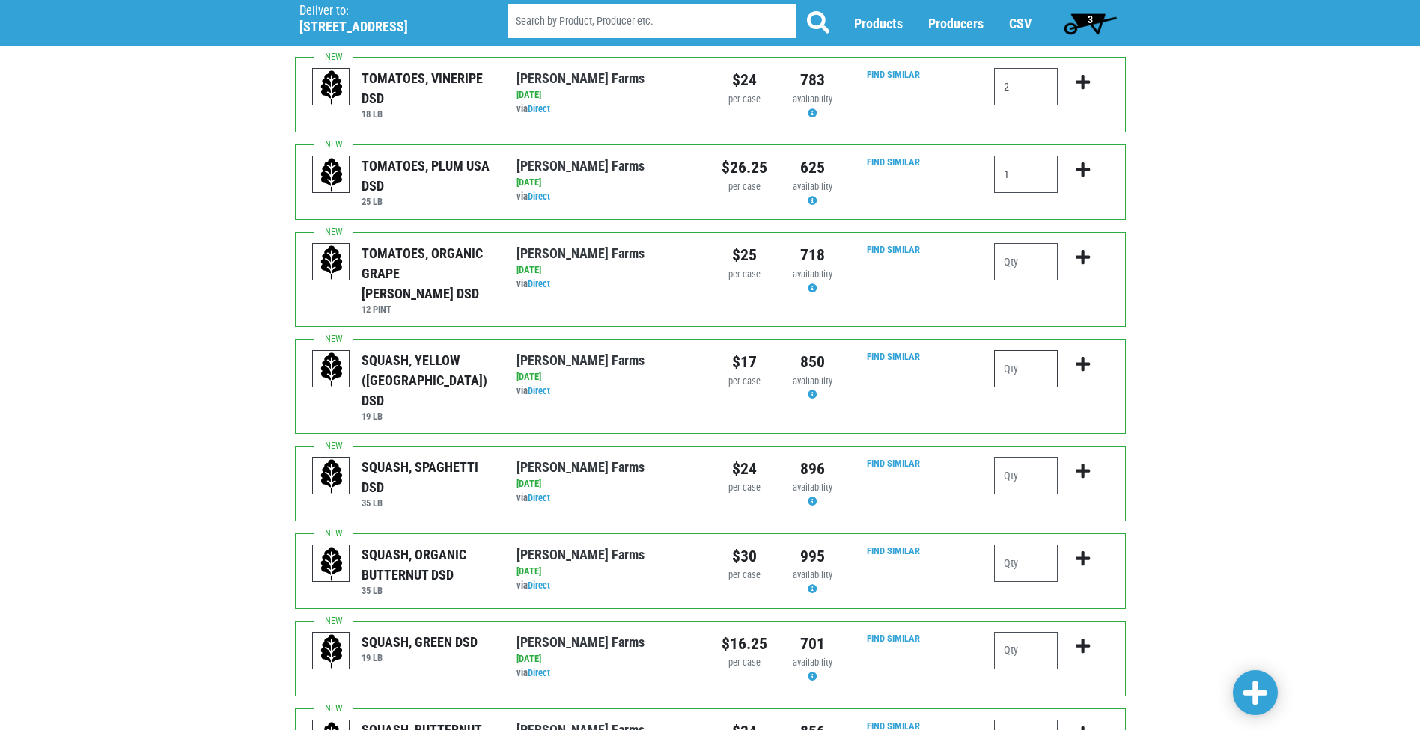
click at [1034, 350] on input "number" at bounding box center [1026, 368] width 64 height 37
type input "1"
drag, startPoint x: 1037, startPoint y: 418, endPoint x: 1037, endPoint y: 427, distance: 9.0
click at [1037, 457] on input "number" at bounding box center [1026, 475] width 64 height 37
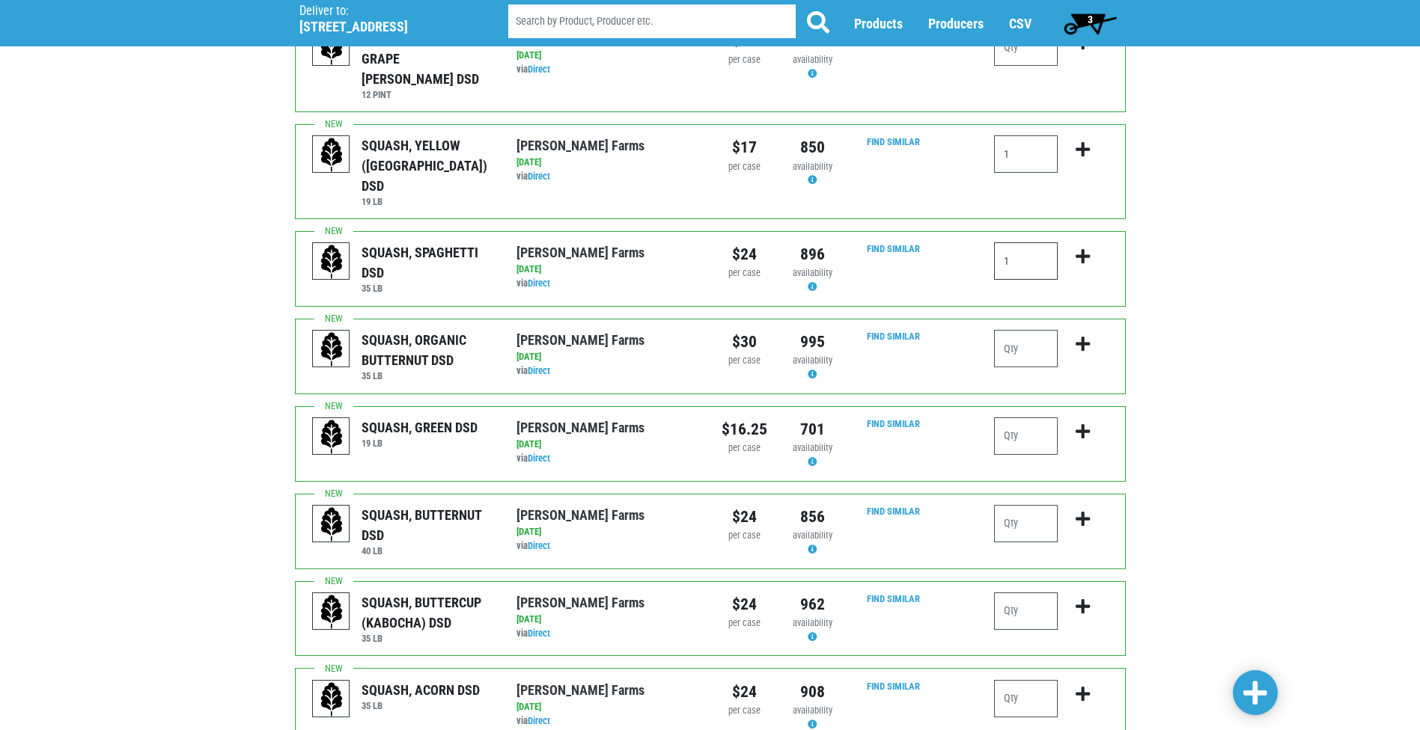
scroll to position [823, 0]
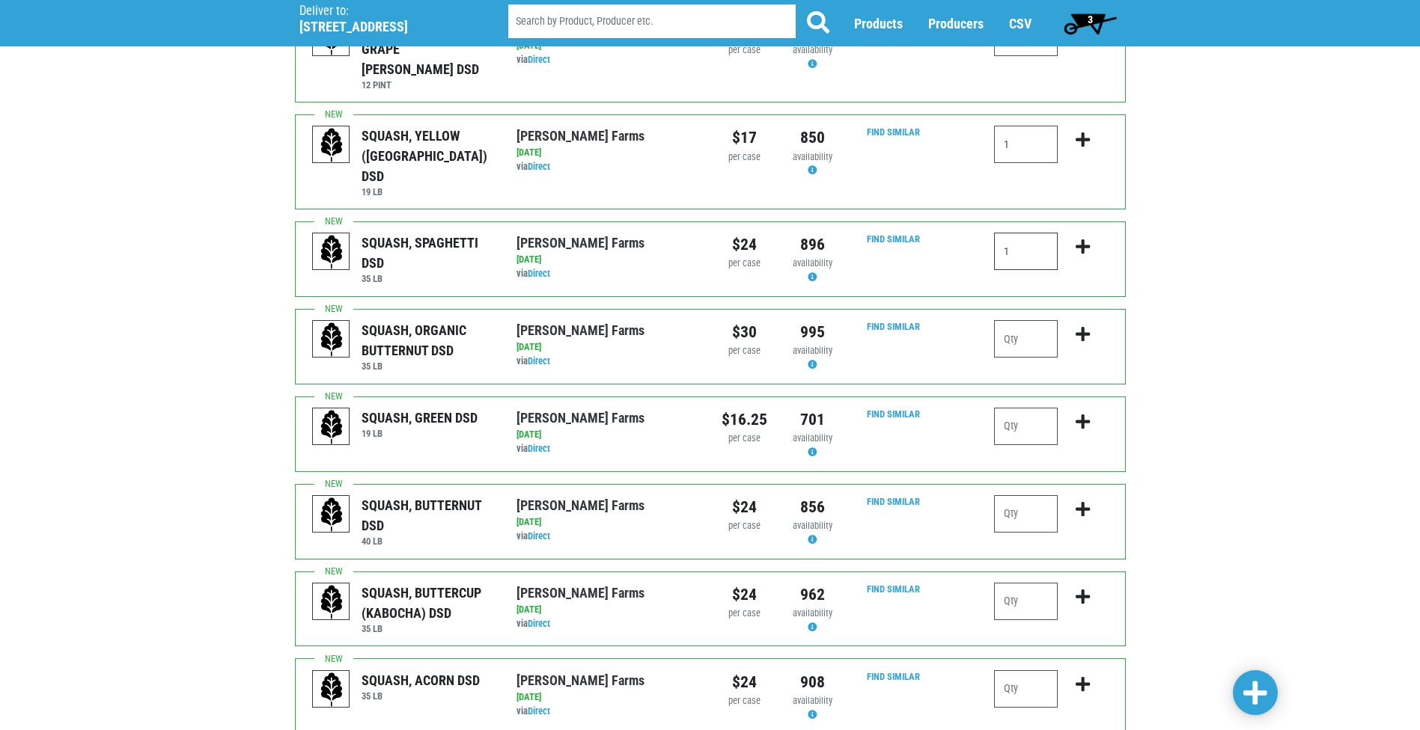
type input "1"
click at [1044, 583] on input "number" at bounding box center [1026, 601] width 64 height 37
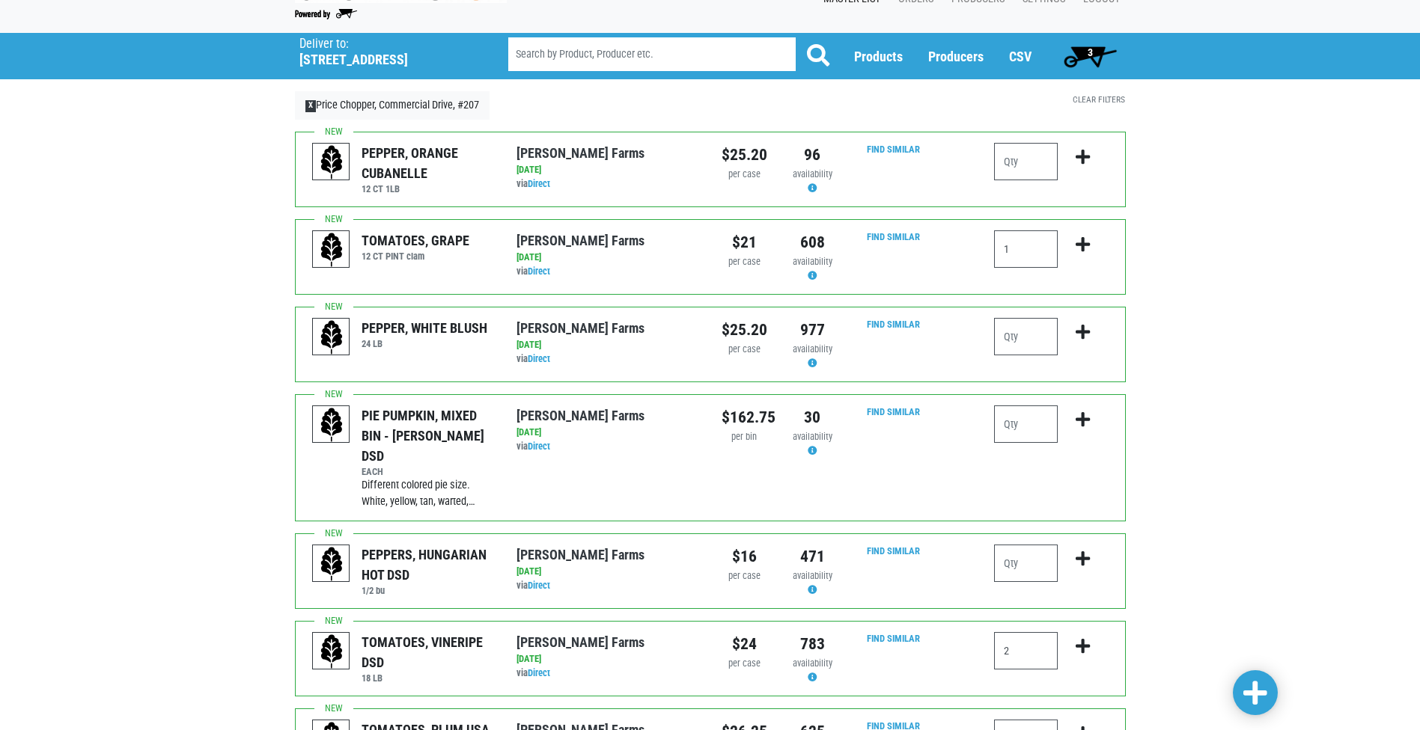
scroll to position [28, 0]
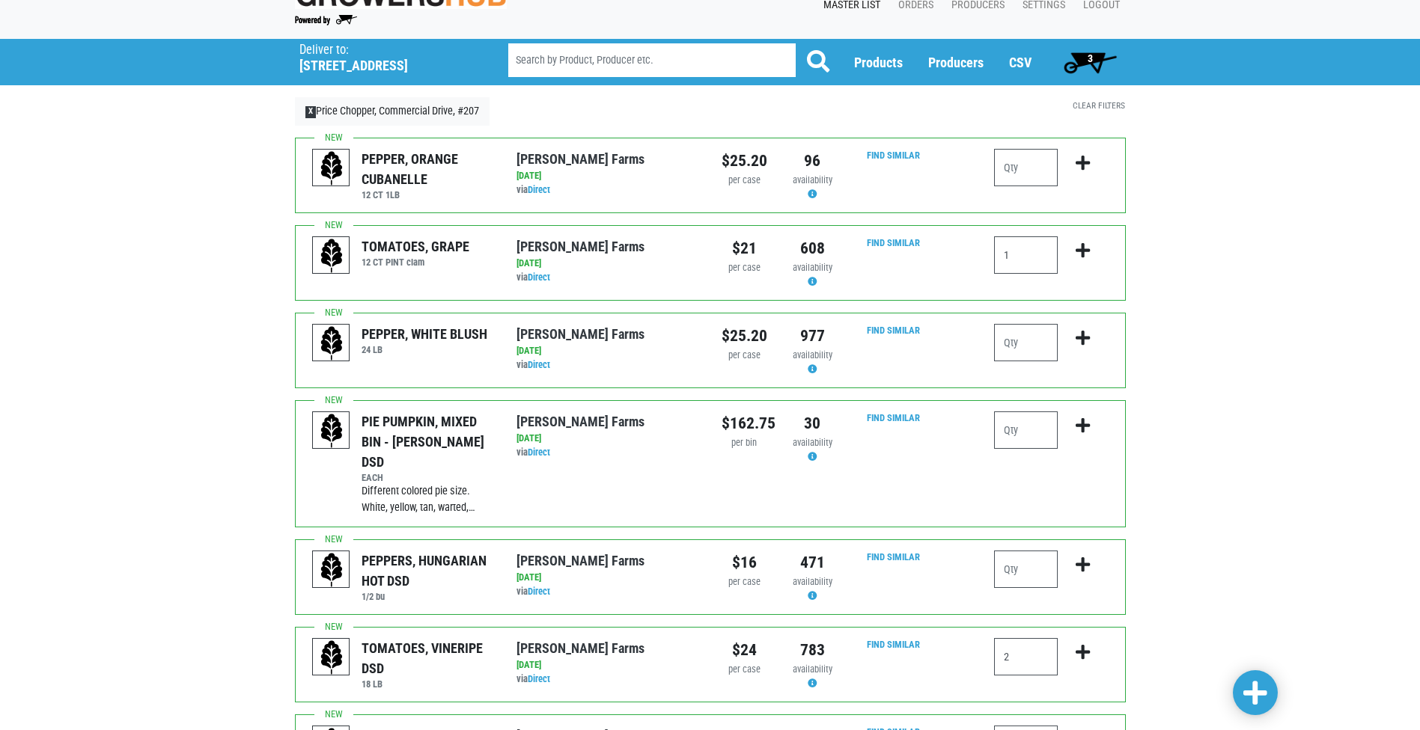
type input "1"
click at [1236, 699] on link at bounding box center [1255, 693] width 45 height 45
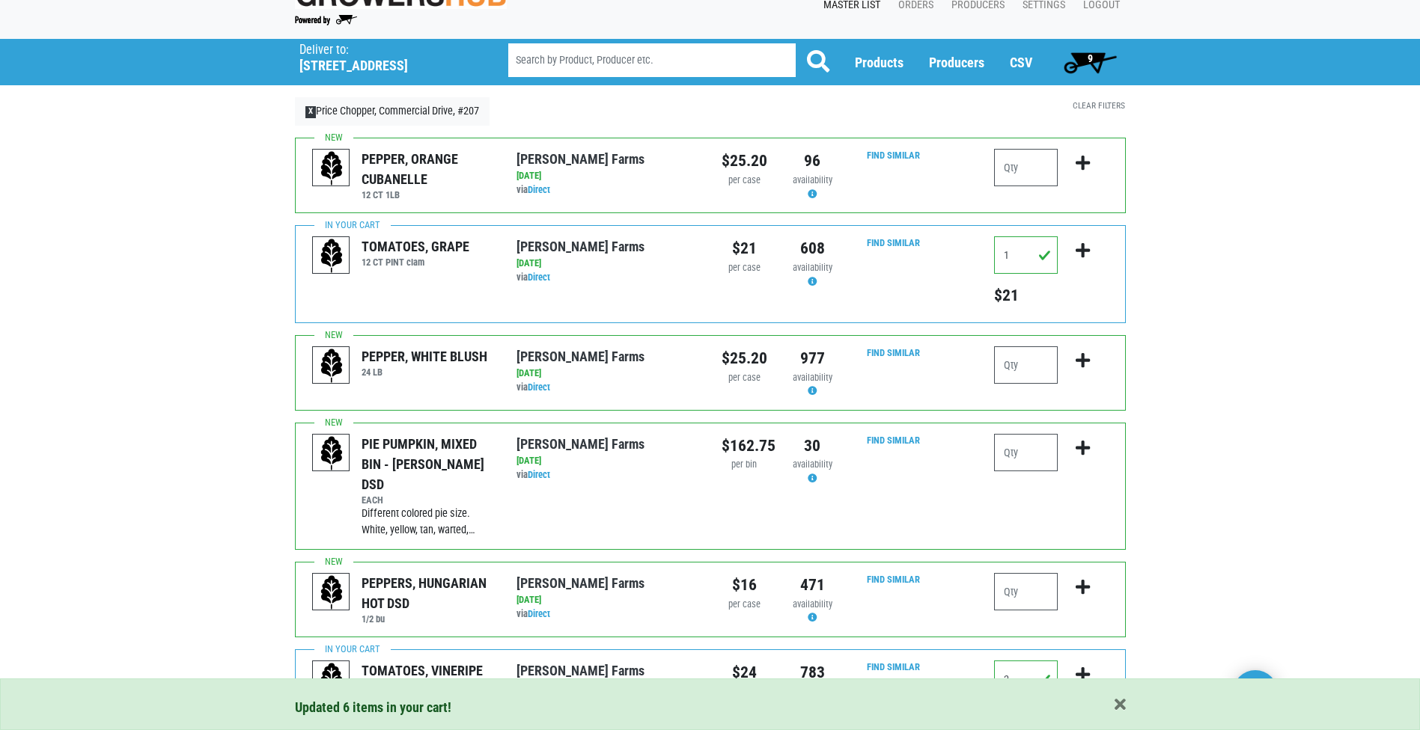
click at [1087, 70] on span "9" at bounding box center [1090, 62] width 67 height 30
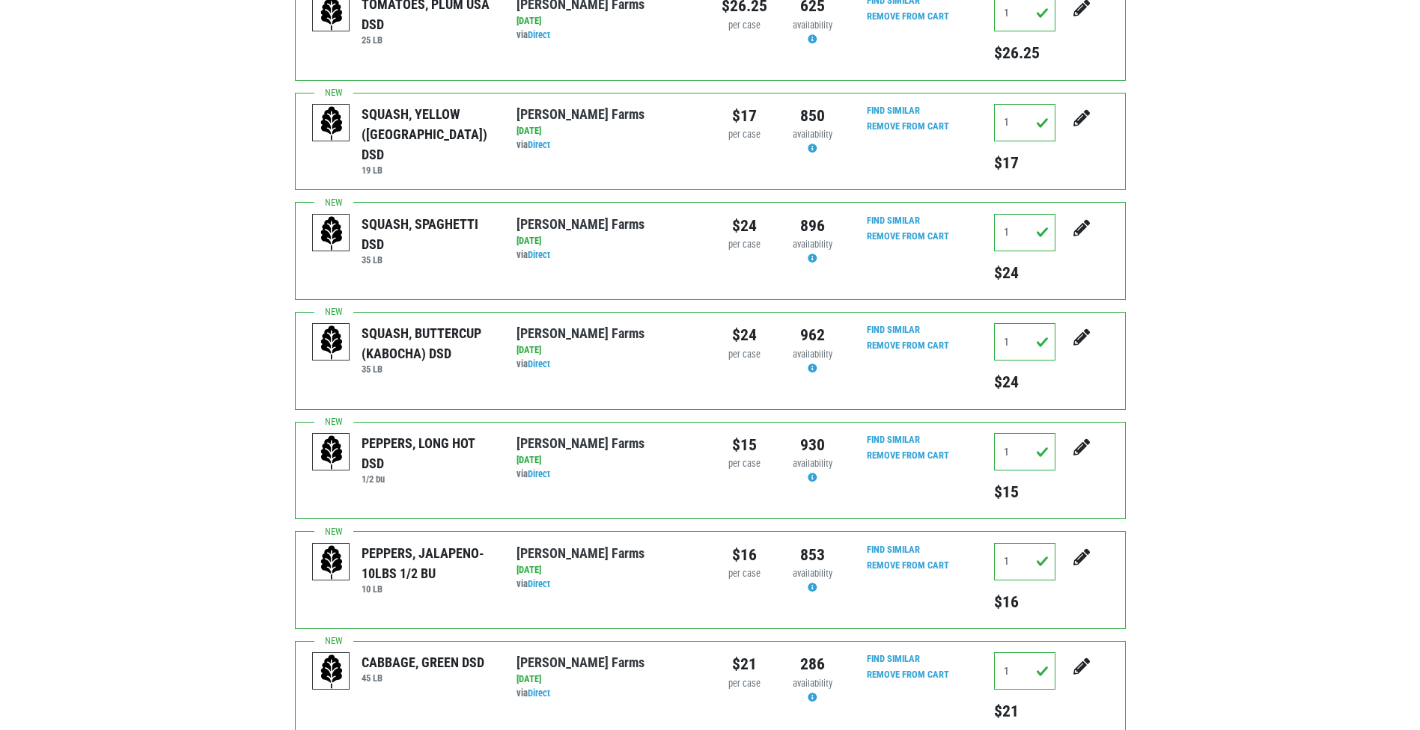
scroll to position [674, 0]
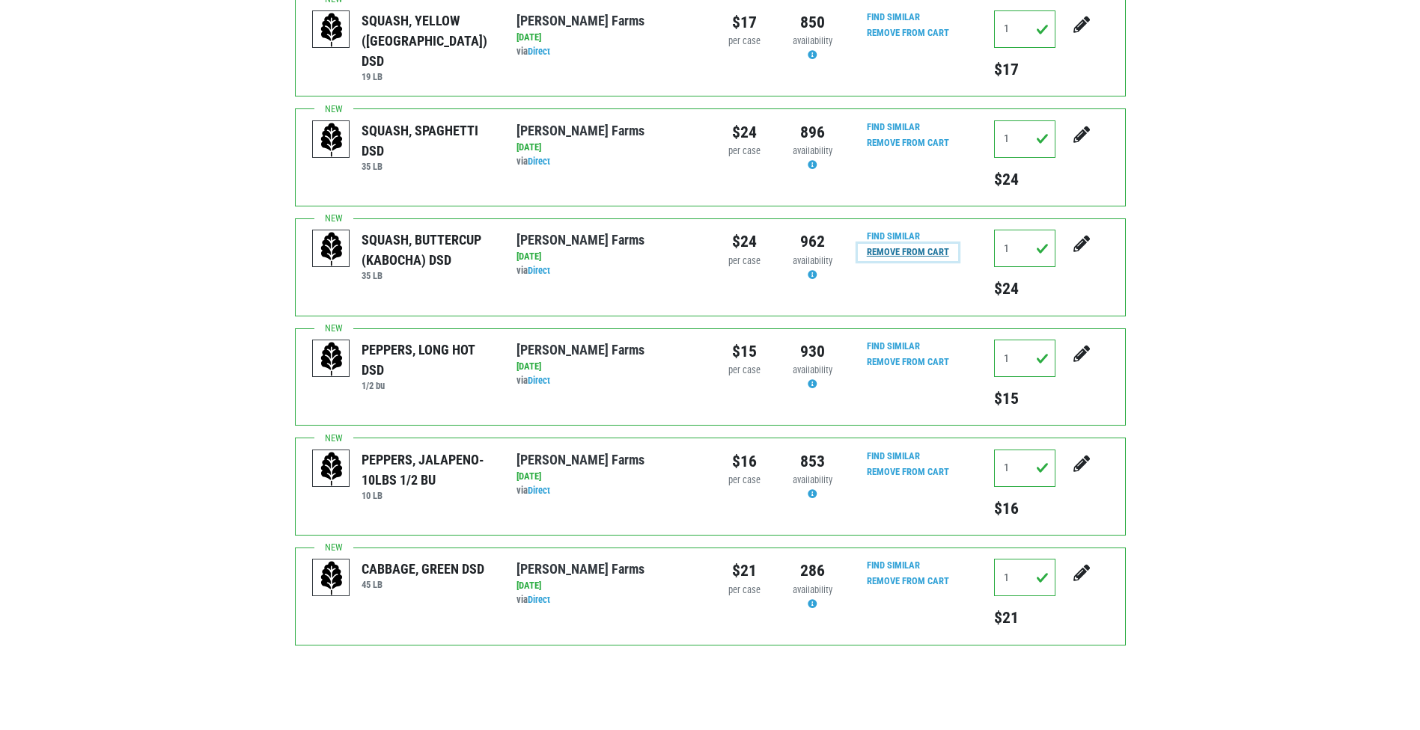
click at [893, 244] on input "Remove From Cart" at bounding box center [908, 252] width 100 height 17
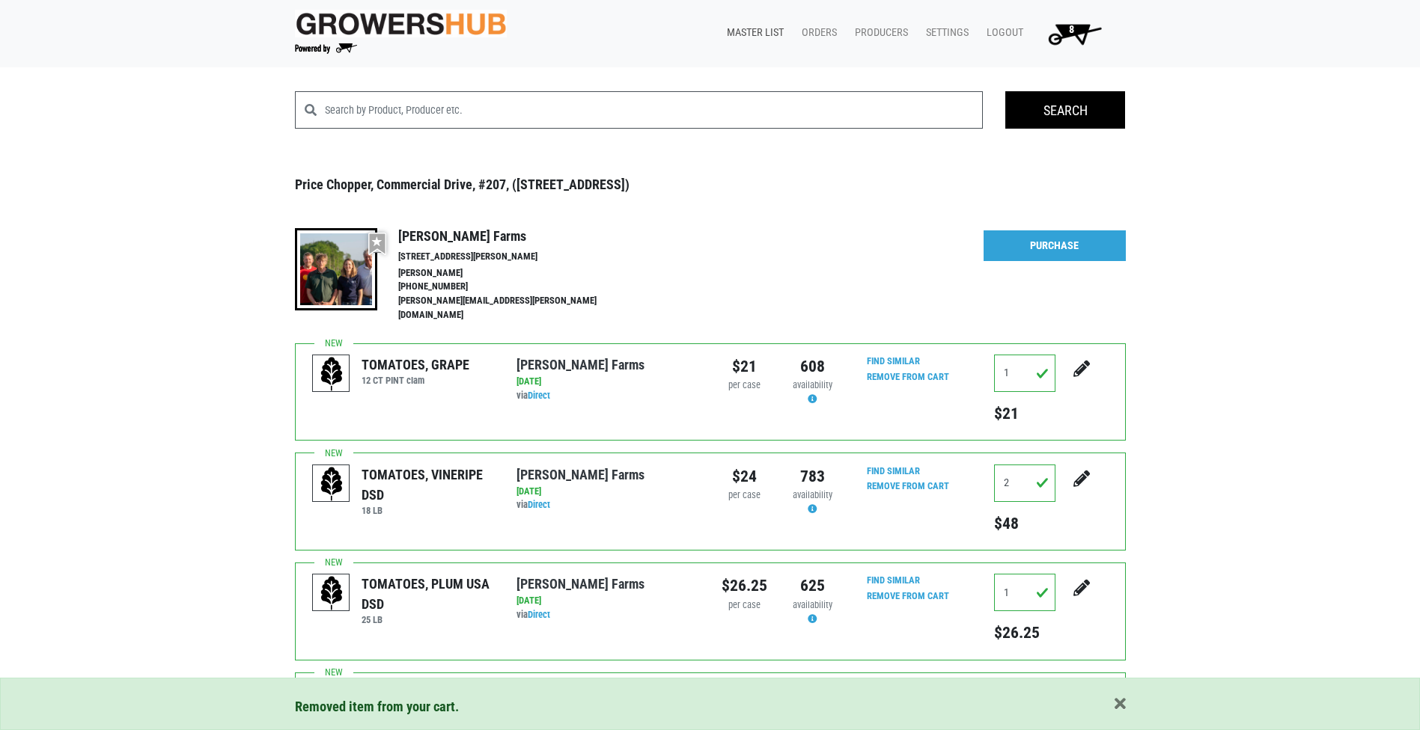
click at [762, 31] on link "Master List" at bounding box center [752, 33] width 75 height 28
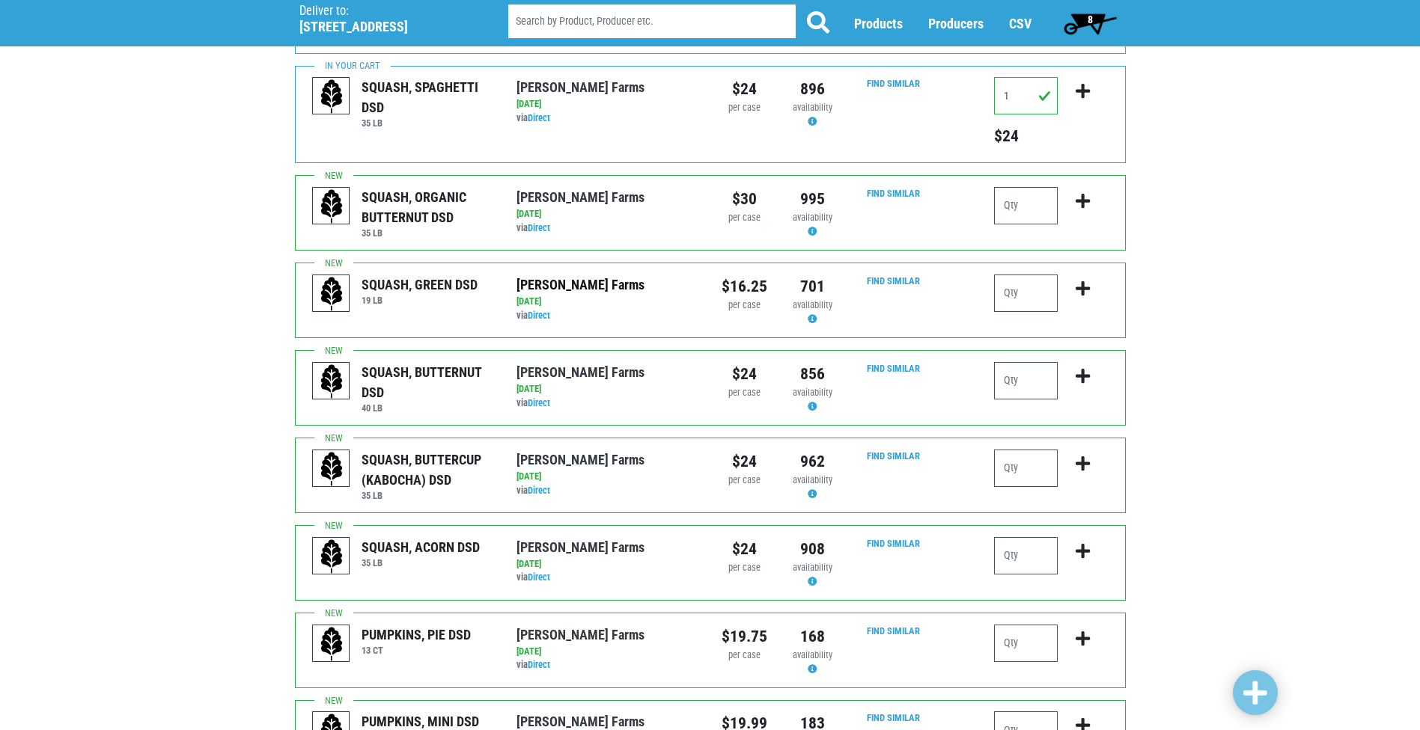
scroll to position [1123, 0]
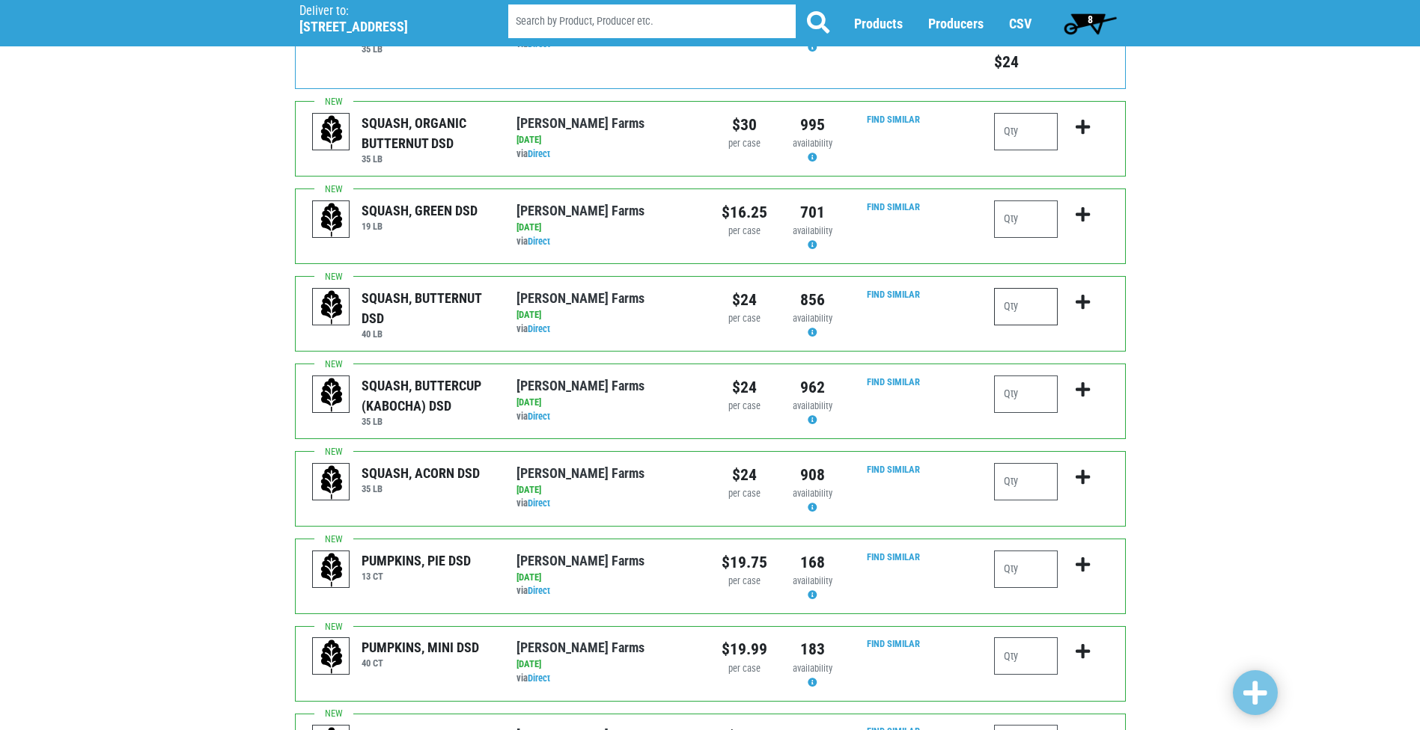
click at [1018, 288] on input "number" at bounding box center [1026, 306] width 64 height 37
type input "2"
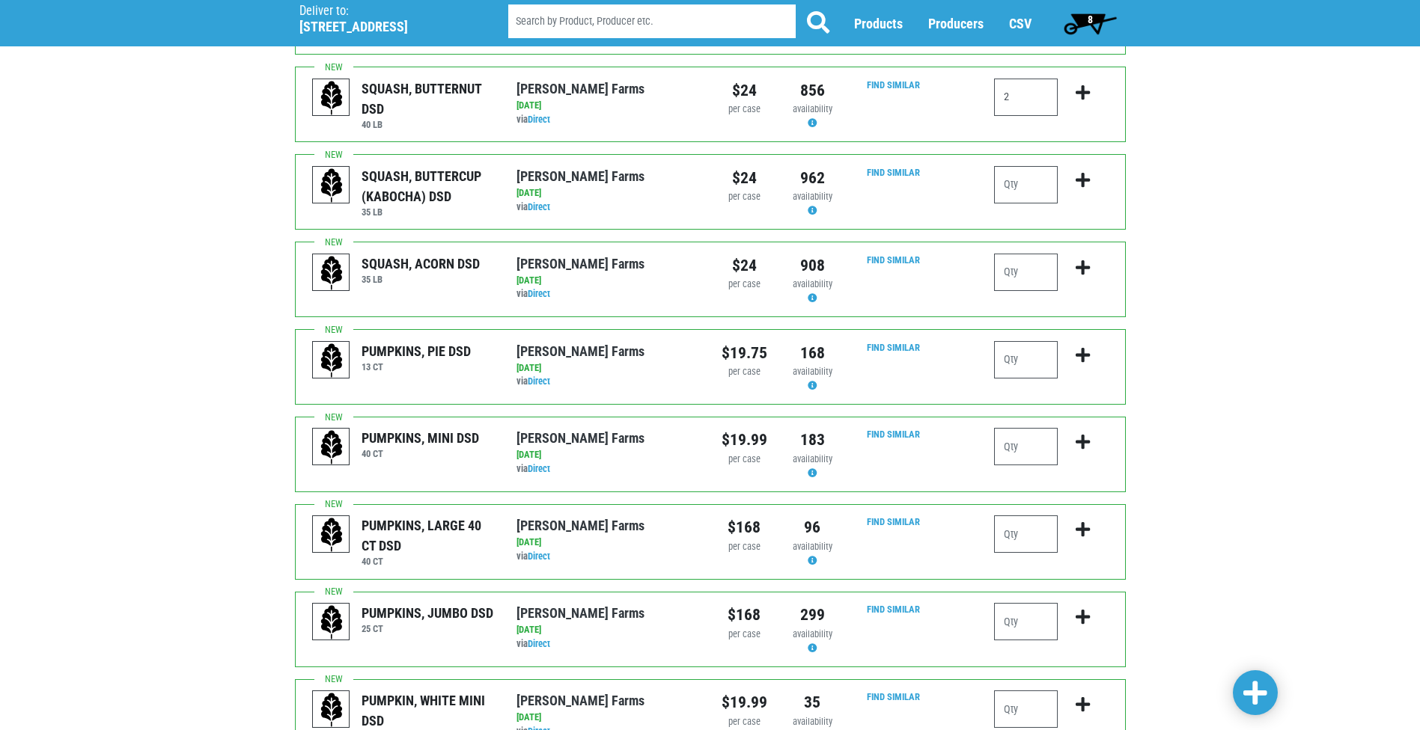
scroll to position [1412, 0]
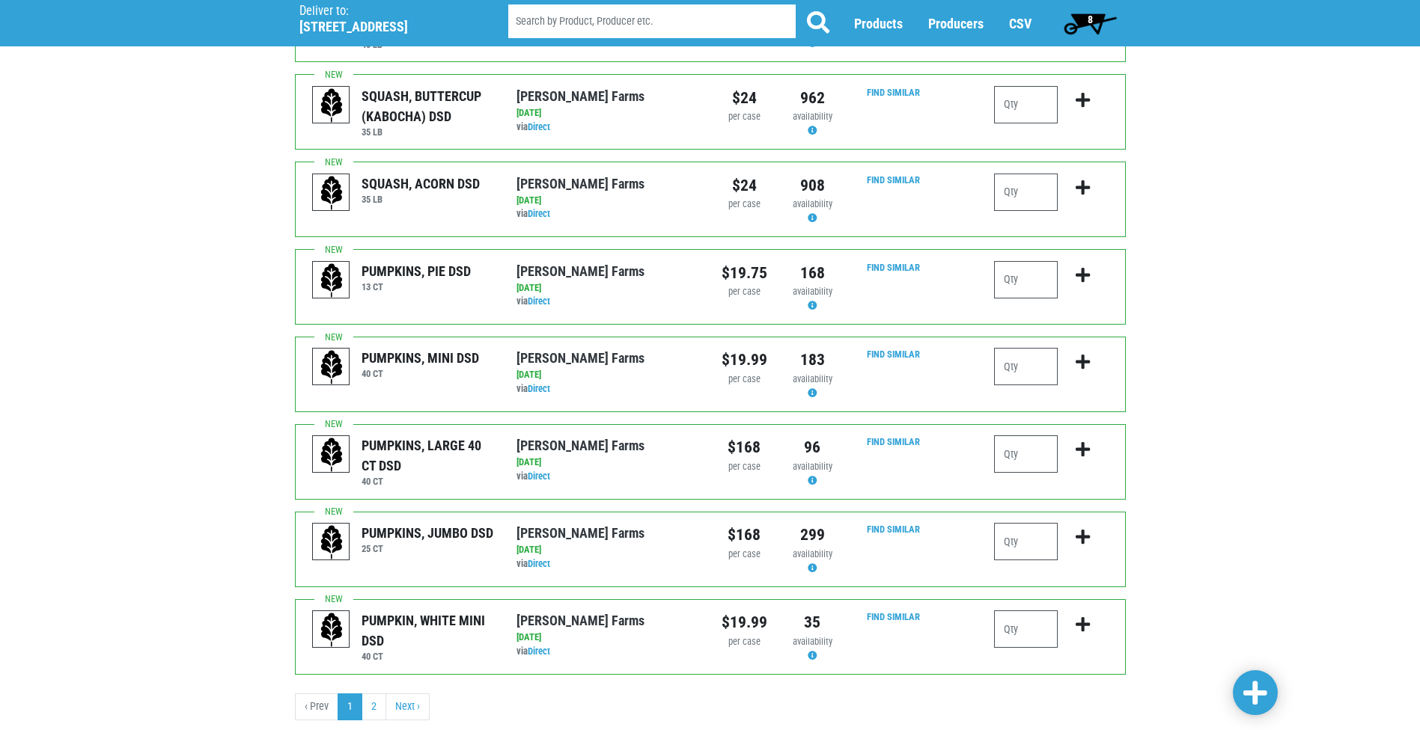
click at [1254, 701] on span at bounding box center [1255, 693] width 24 height 27
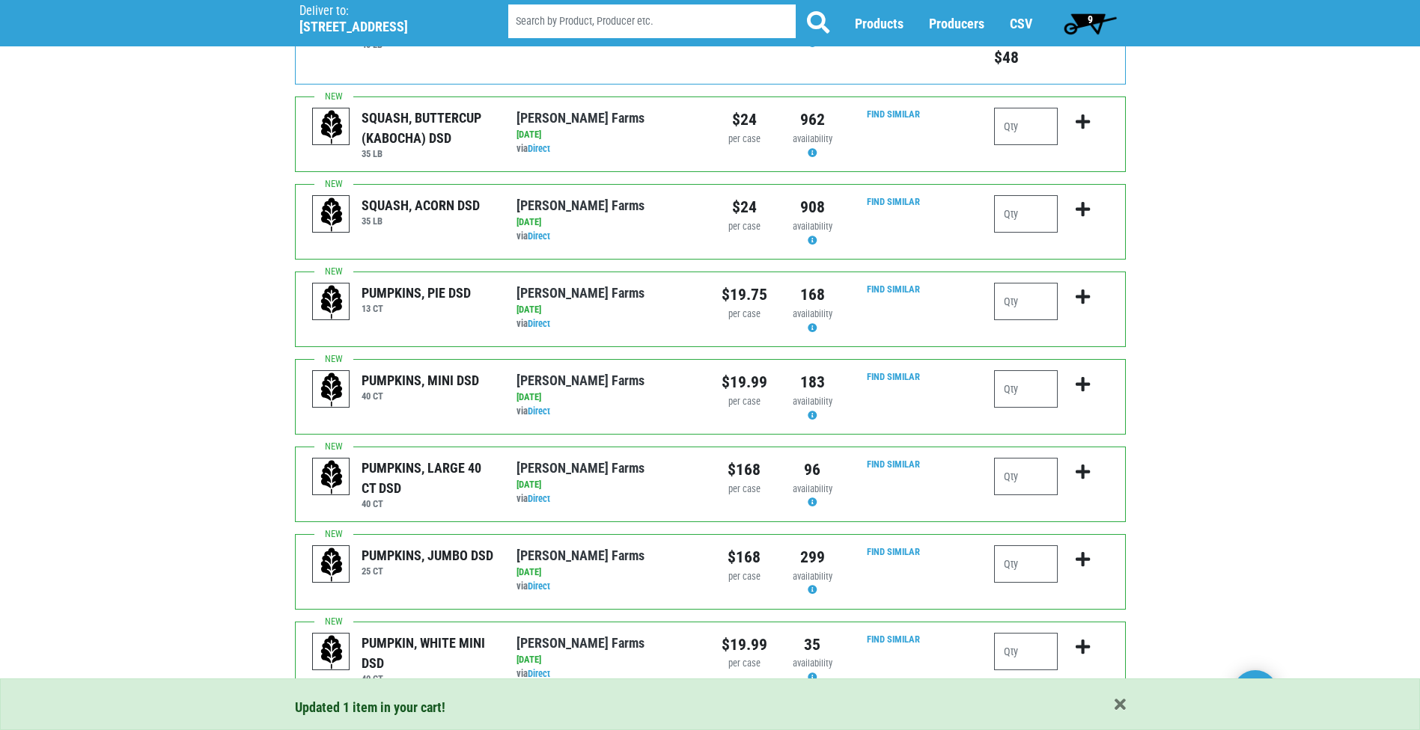
click at [1093, 24] on span "9" at bounding box center [1090, 23] width 67 height 30
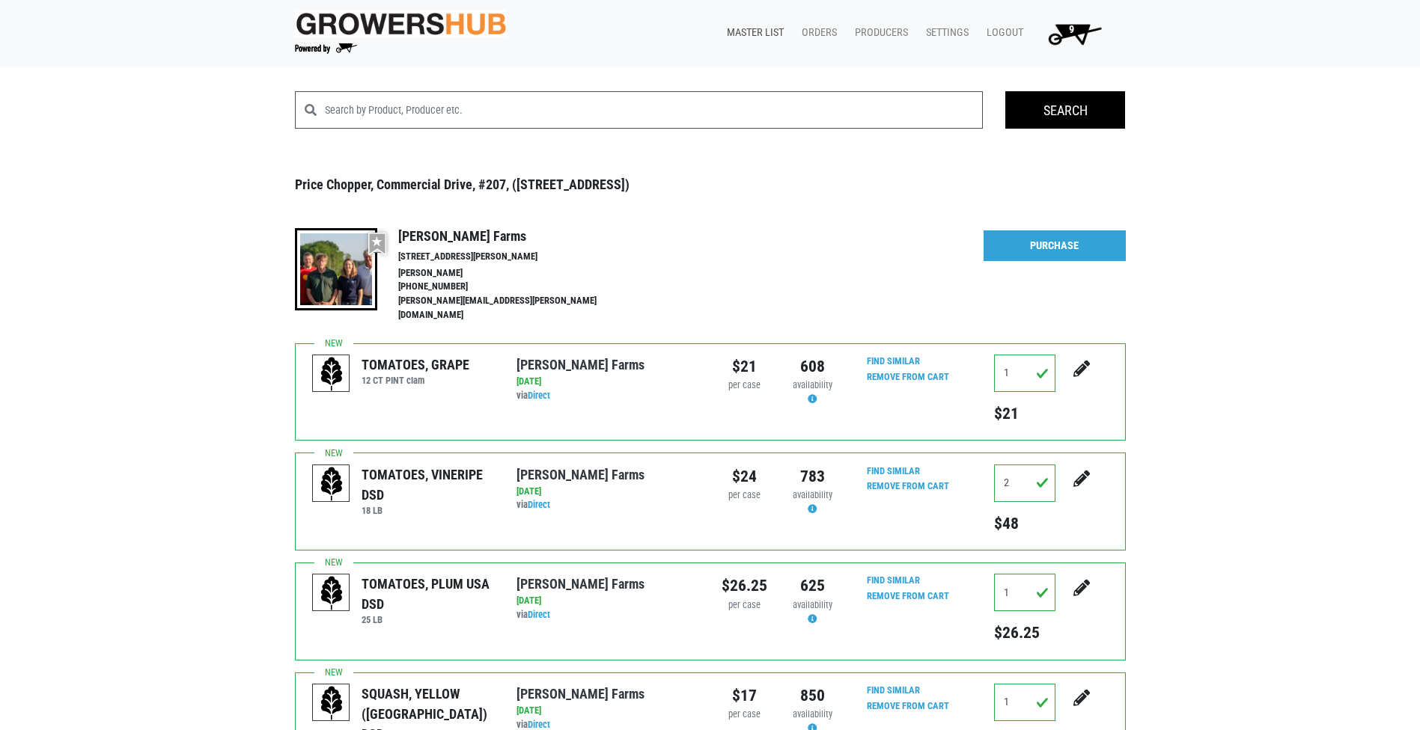
click at [760, 40] on link "Master List" at bounding box center [752, 33] width 75 height 28
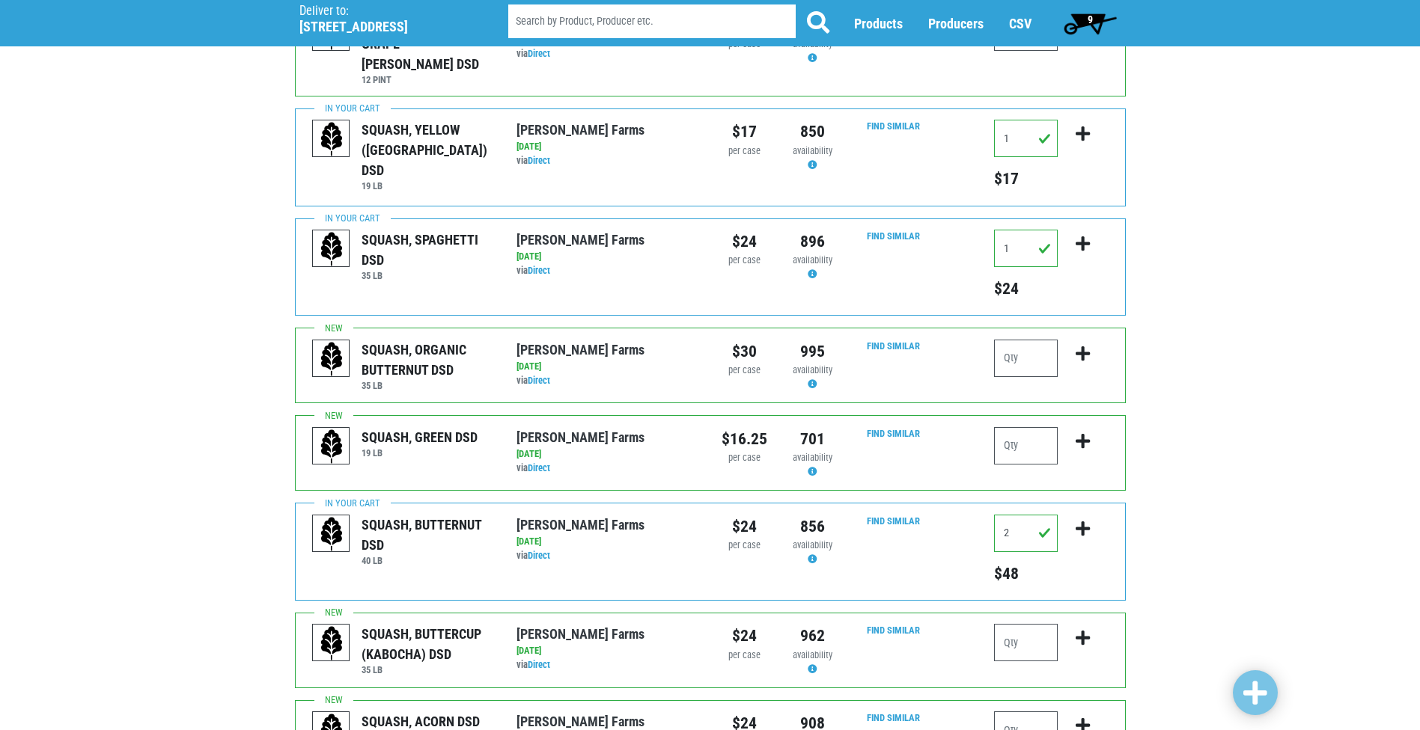
scroll to position [973, 0]
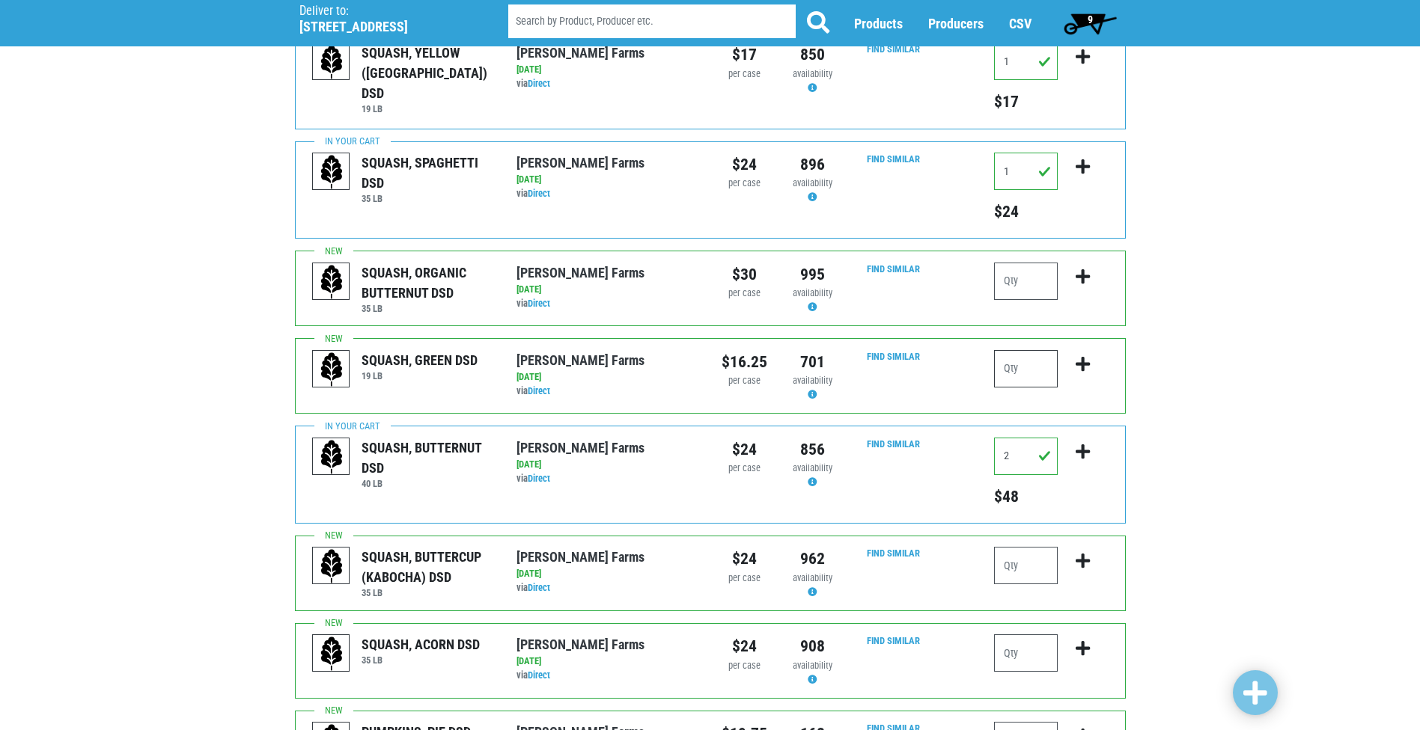
click at [1038, 350] on input "number" at bounding box center [1026, 368] width 64 height 37
type input "2"
click at [1254, 689] on span at bounding box center [1255, 693] width 24 height 27
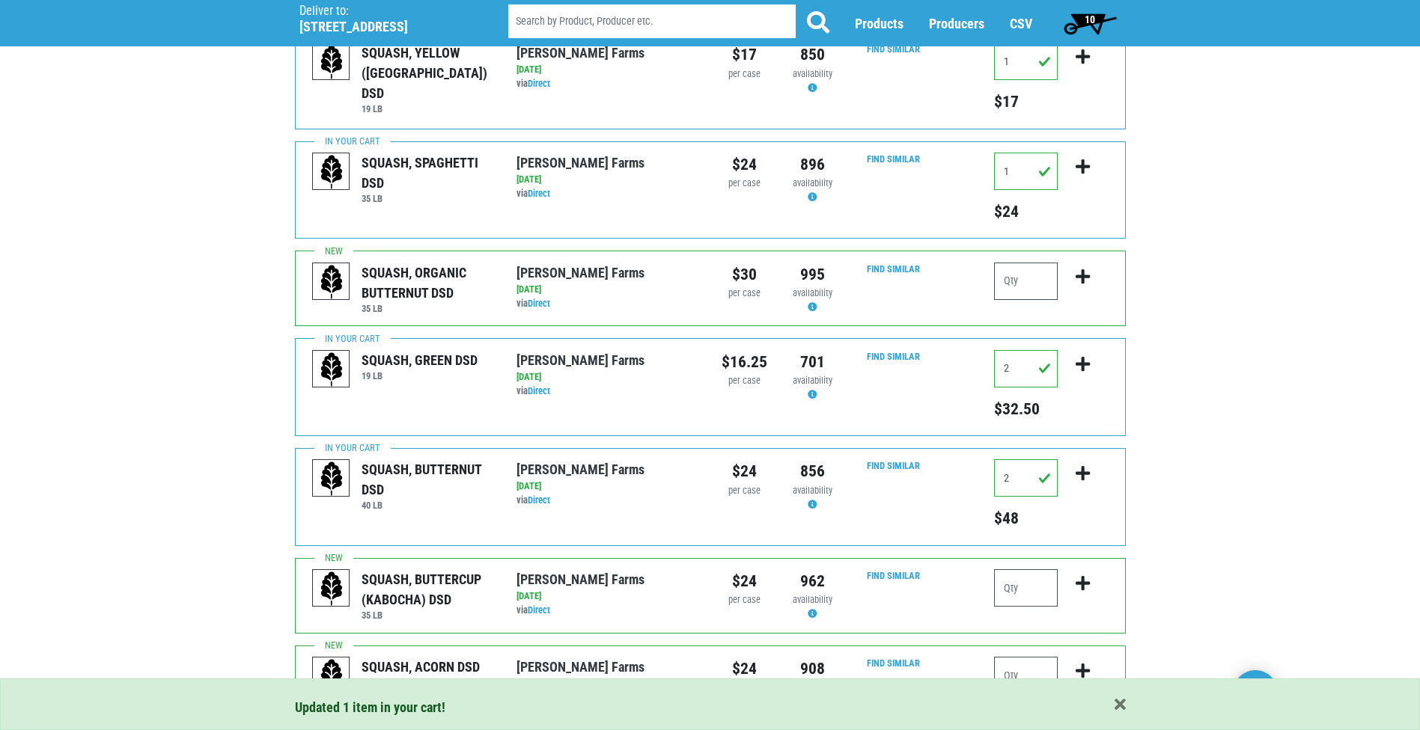
click at [1088, 19] on span "10" at bounding box center [1089, 19] width 10 height 12
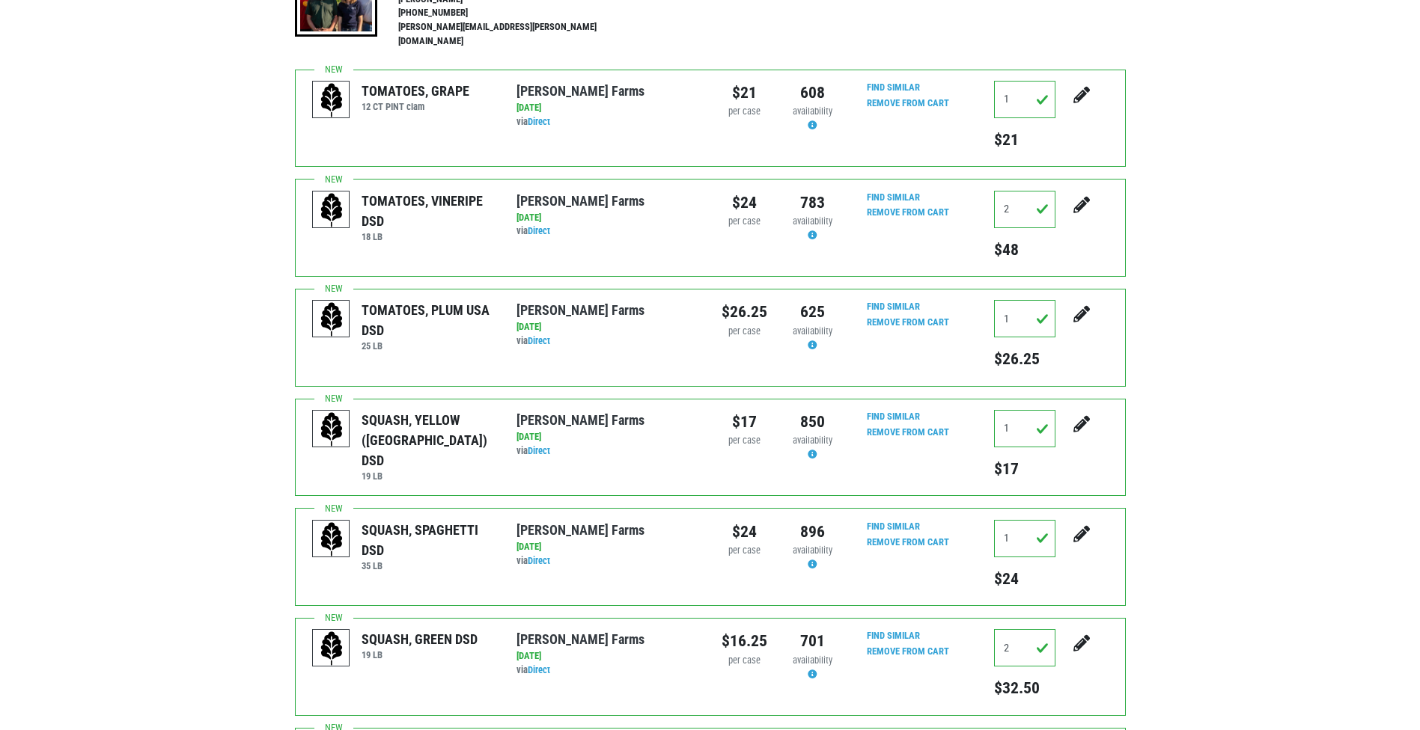
scroll to position [219, 0]
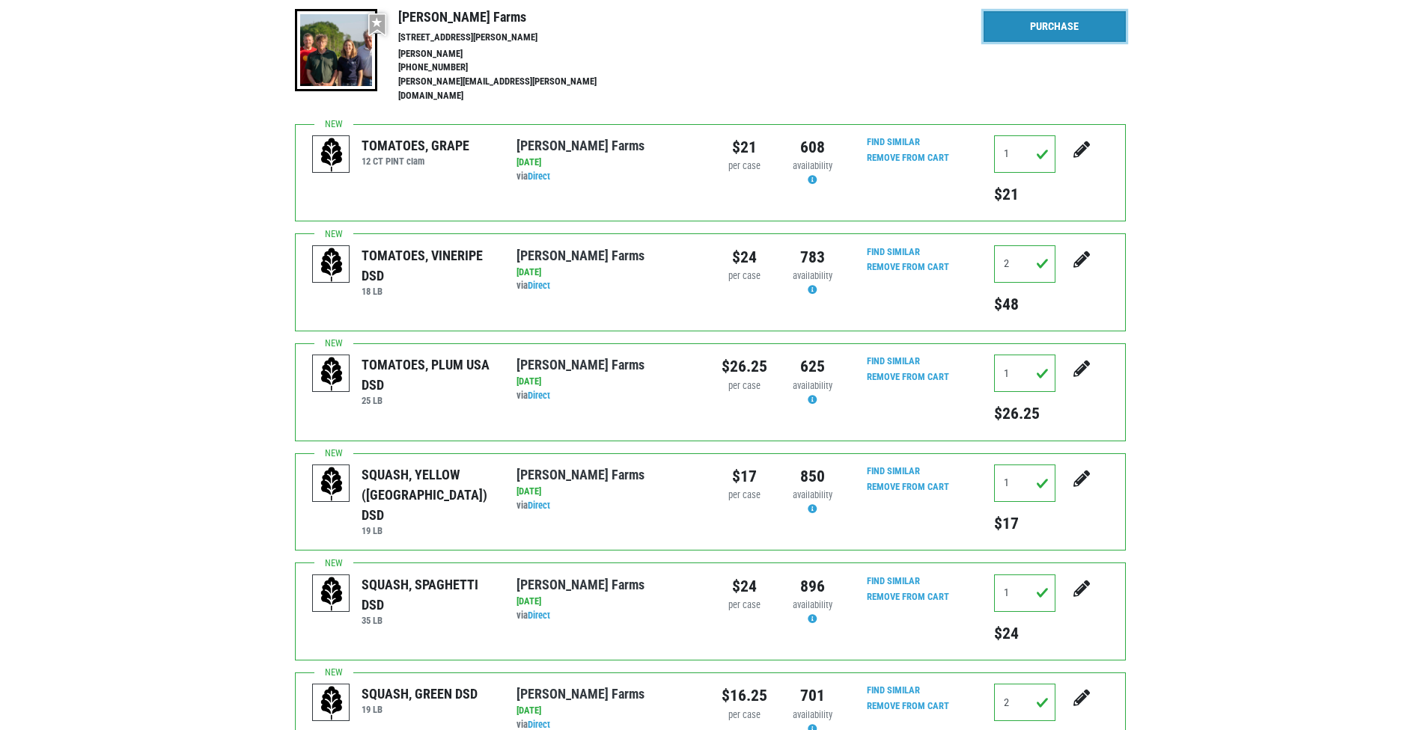
click at [1028, 23] on link "Purchase" at bounding box center [1054, 26] width 142 height 31
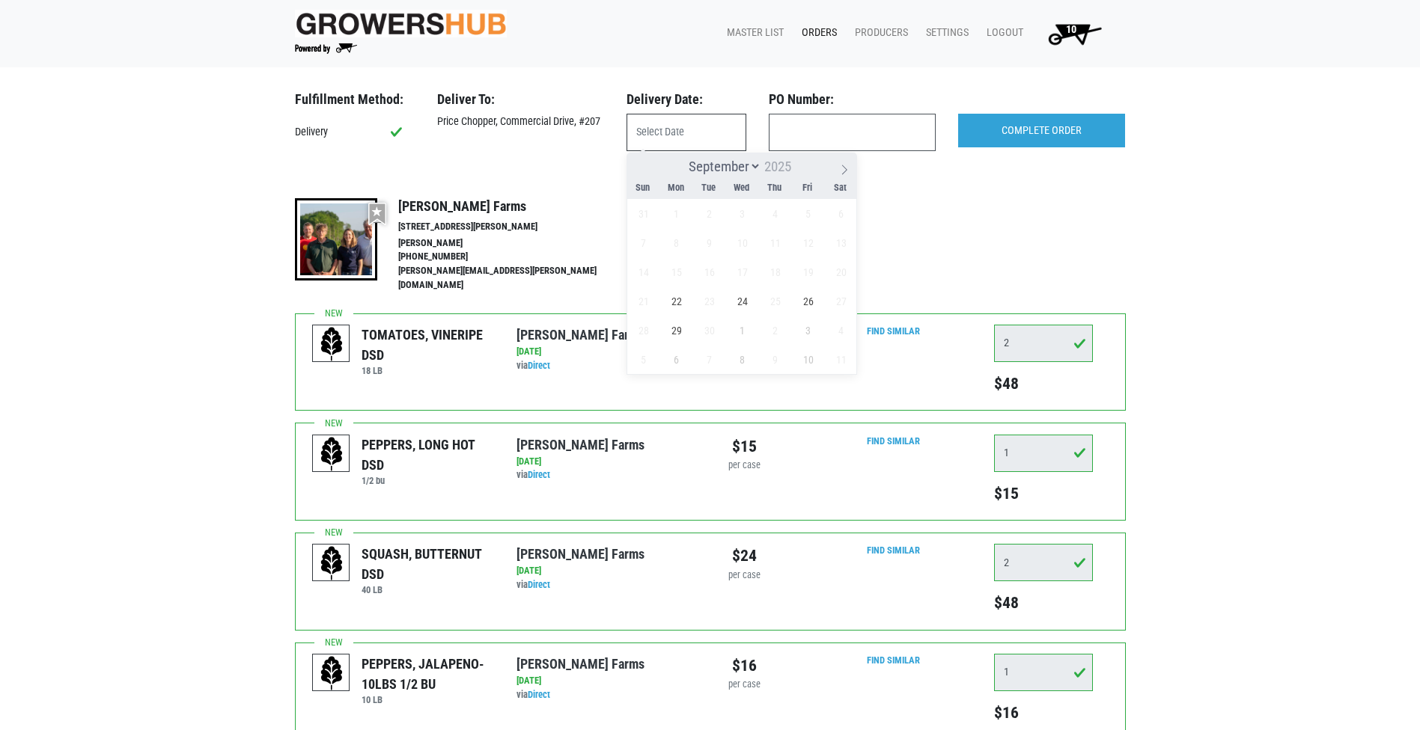
click at [711, 138] on input "text" at bounding box center [686, 132] width 120 height 37
click at [680, 297] on span "22" at bounding box center [676, 301] width 29 height 29
type input "2025-09-22"
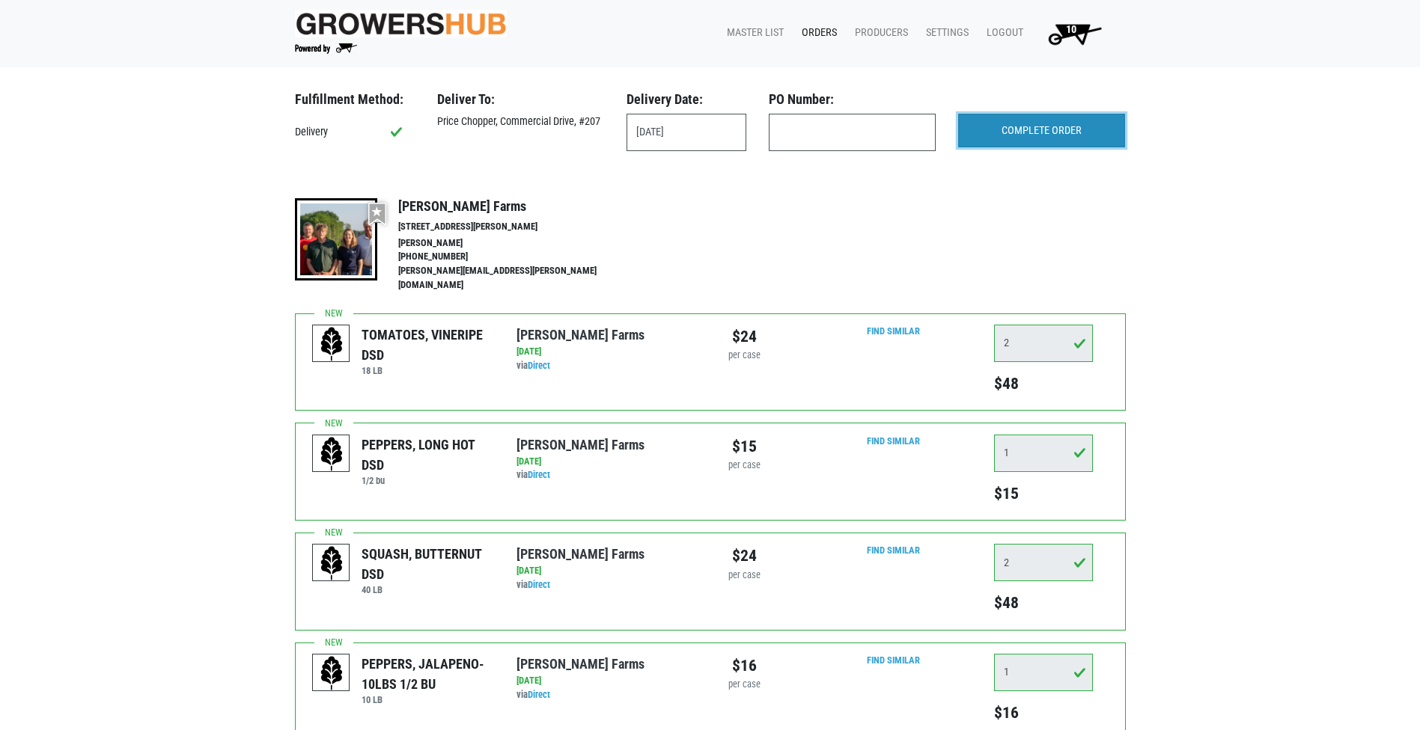
click at [992, 135] on input "COMPLETE ORDER" at bounding box center [1041, 131] width 167 height 34
